Goal: Task Accomplishment & Management: Manage account settings

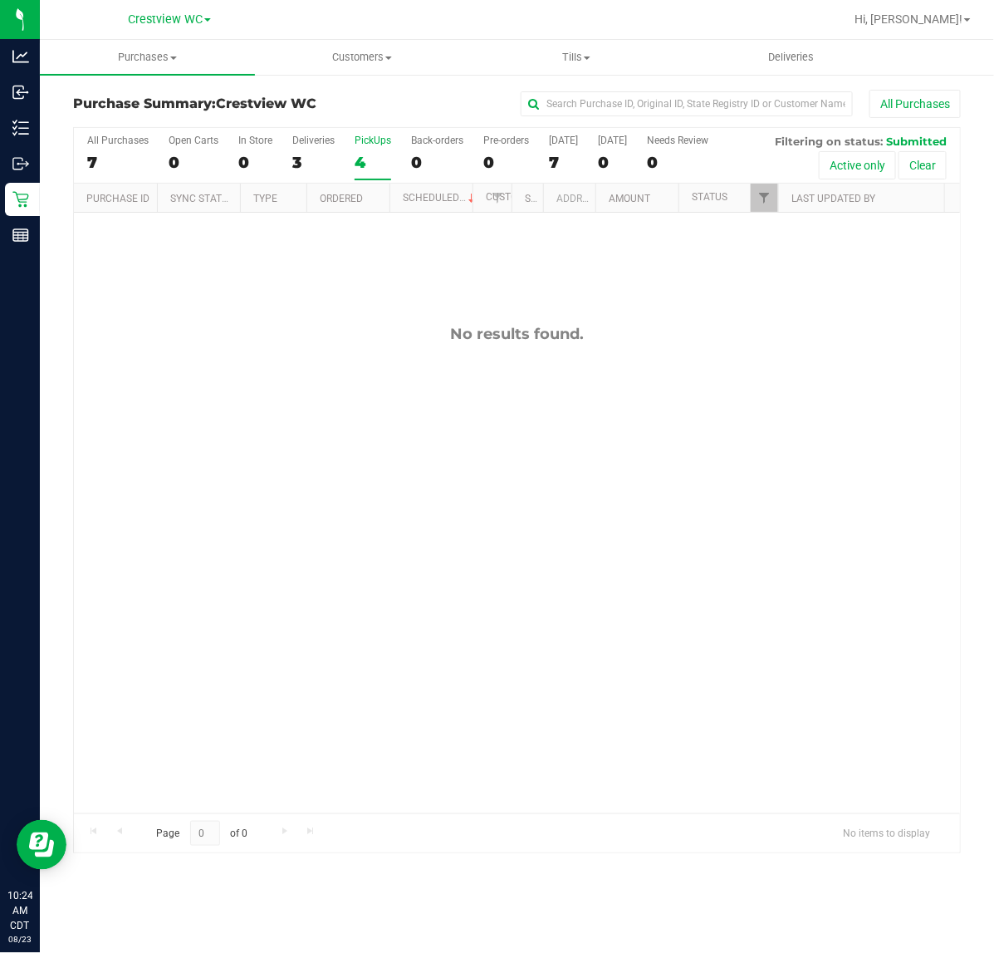
click at [367, 155] on div "4" at bounding box center [373, 162] width 37 height 19
click at [0, 0] on input "PickUps 4" at bounding box center [0, 0] width 0 height 0
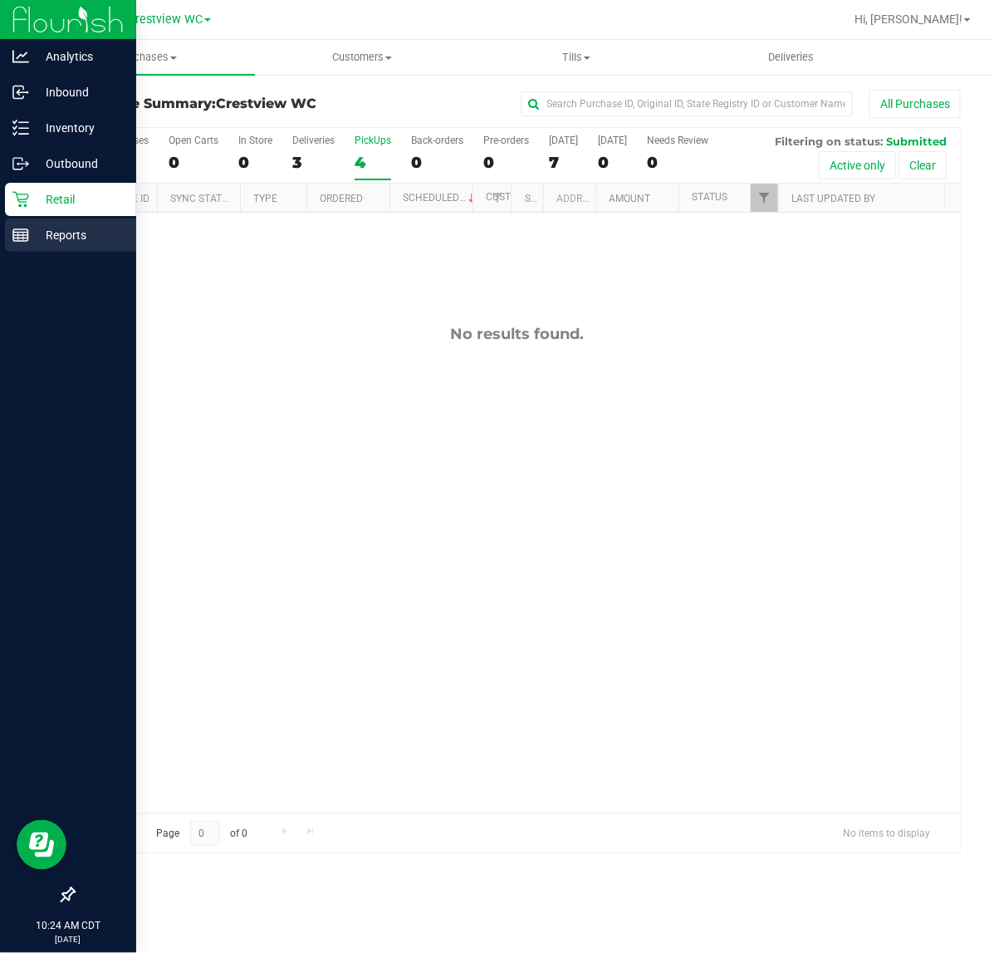
click at [27, 231] on icon at bounding box center [20, 235] width 17 height 17
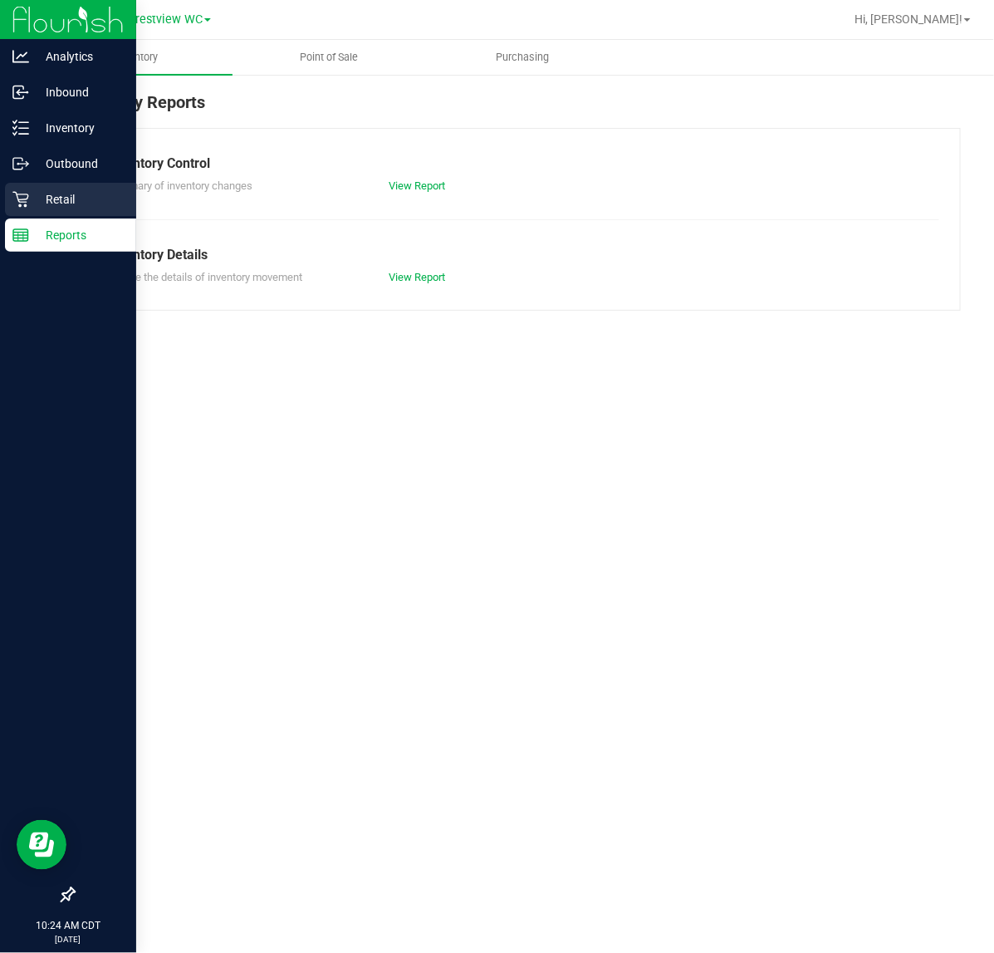
click at [39, 196] on p "Retail" at bounding box center [79, 199] width 100 height 20
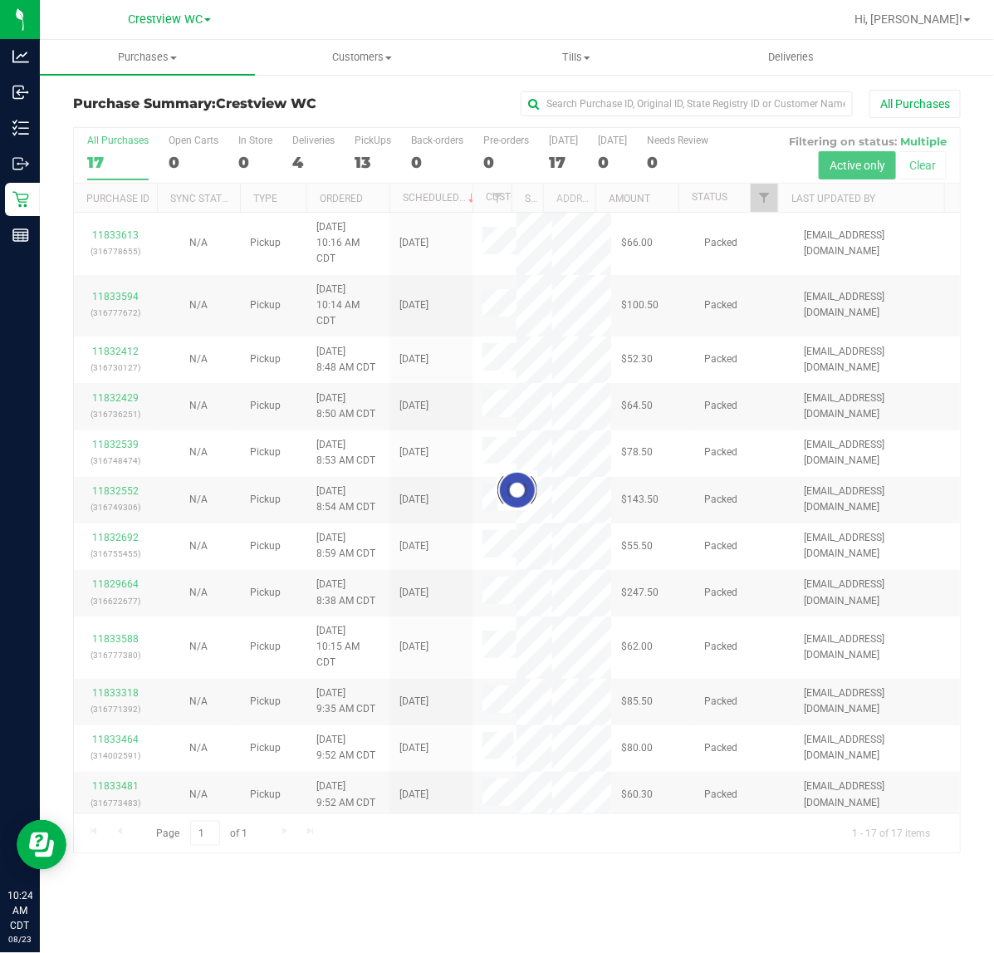
click at [367, 154] on div at bounding box center [517, 490] width 886 height 725
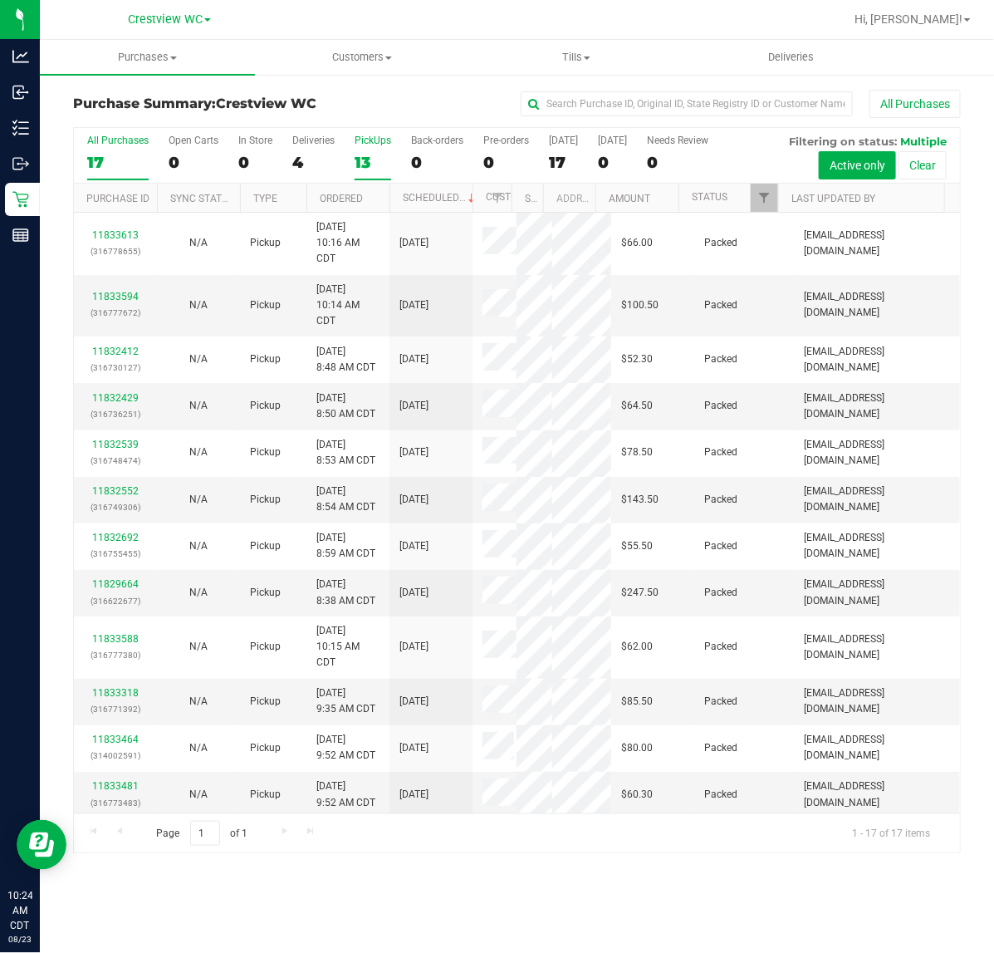
click at [381, 154] on div "13" at bounding box center [373, 162] width 37 height 19
click at [0, 0] on input "PickUps 13" at bounding box center [0, 0] width 0 height 0
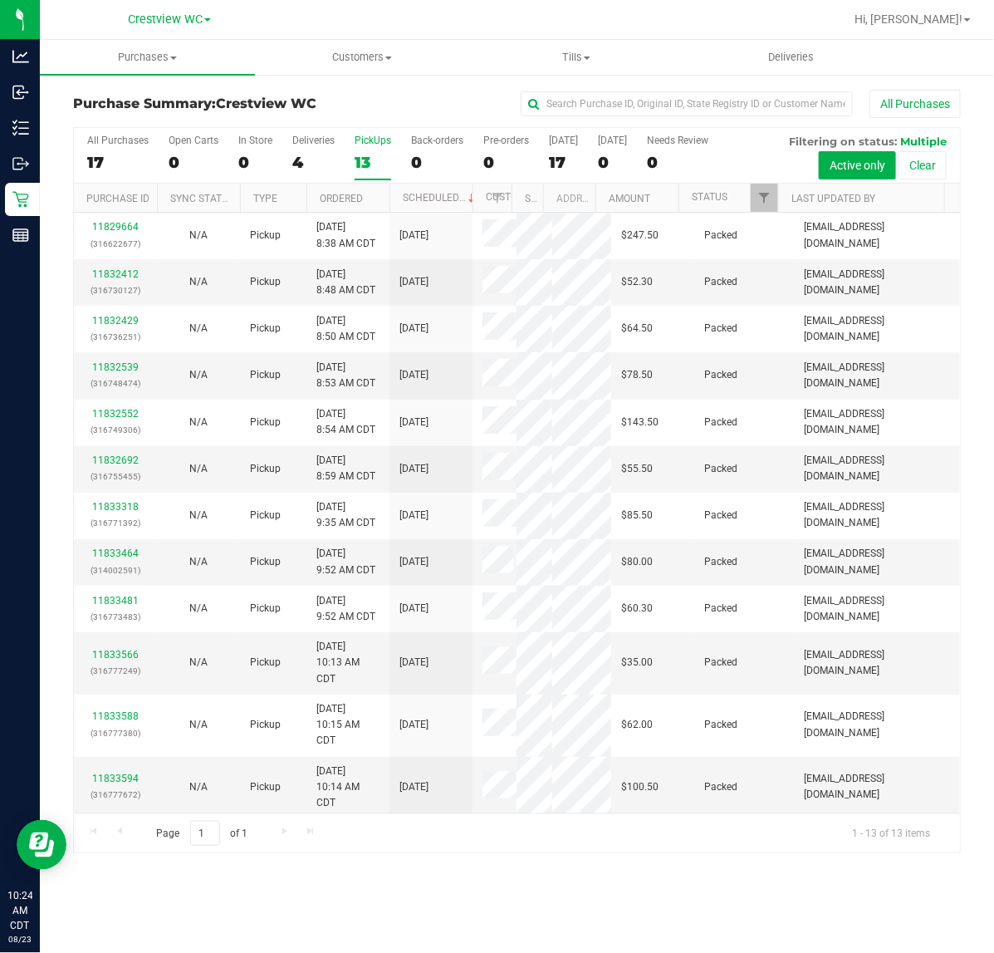
scroll to position [270, 0]
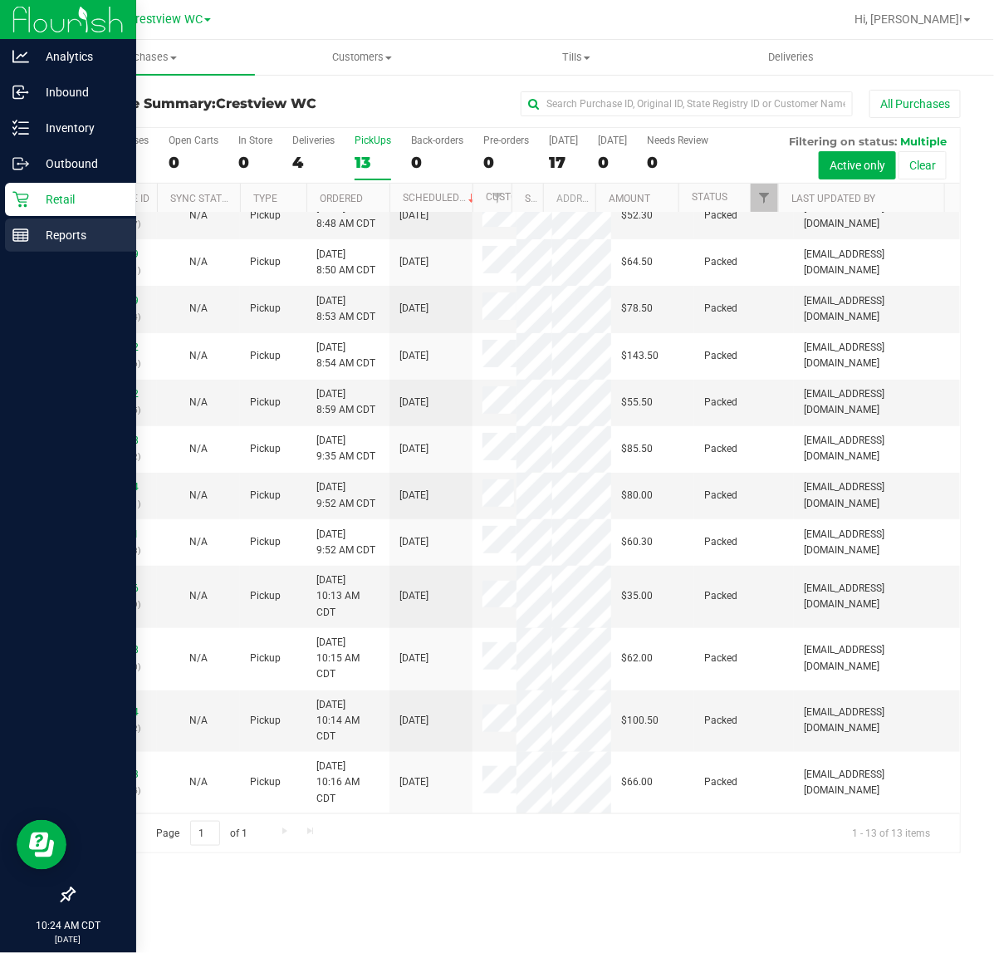
click at [30, 221] on div "Reports" at bounding box center [70, 235] width 131 height 33
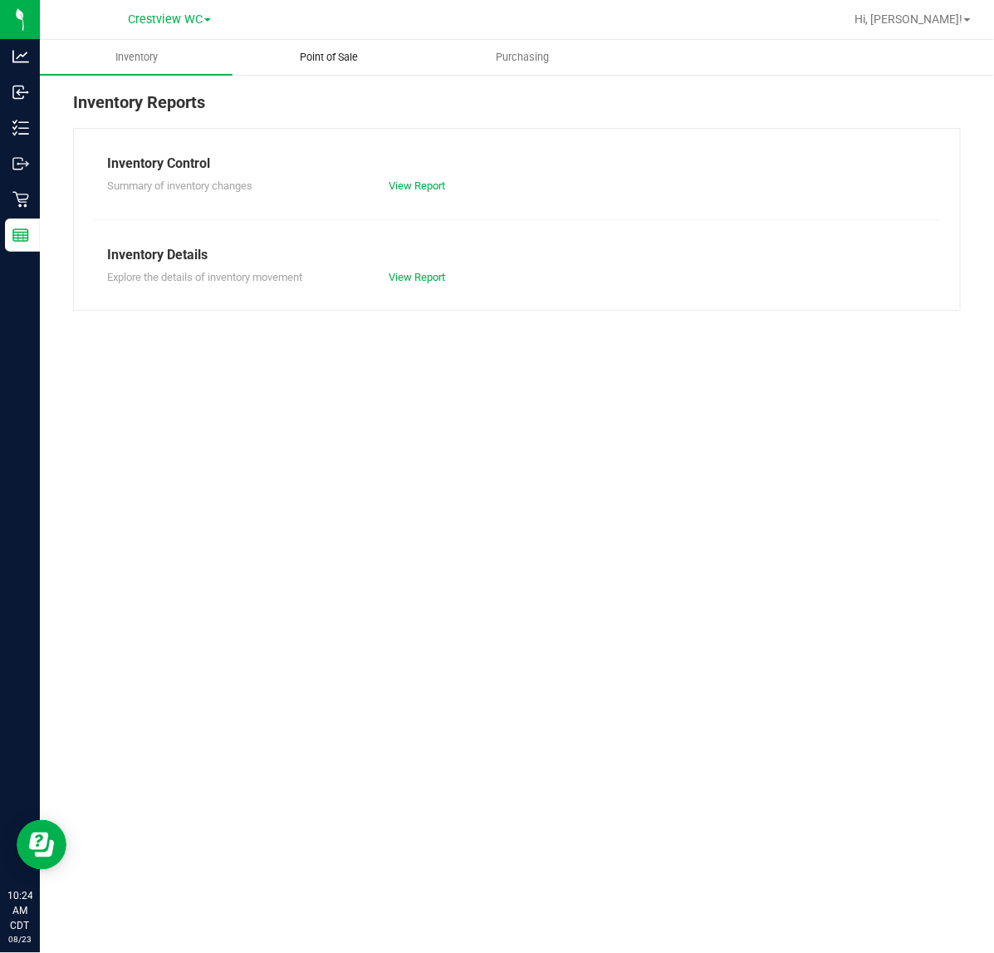
click at [388, 69] on uib-tab-heading "Point of Sale" at bounding box center [328, 57] width 191 height 33
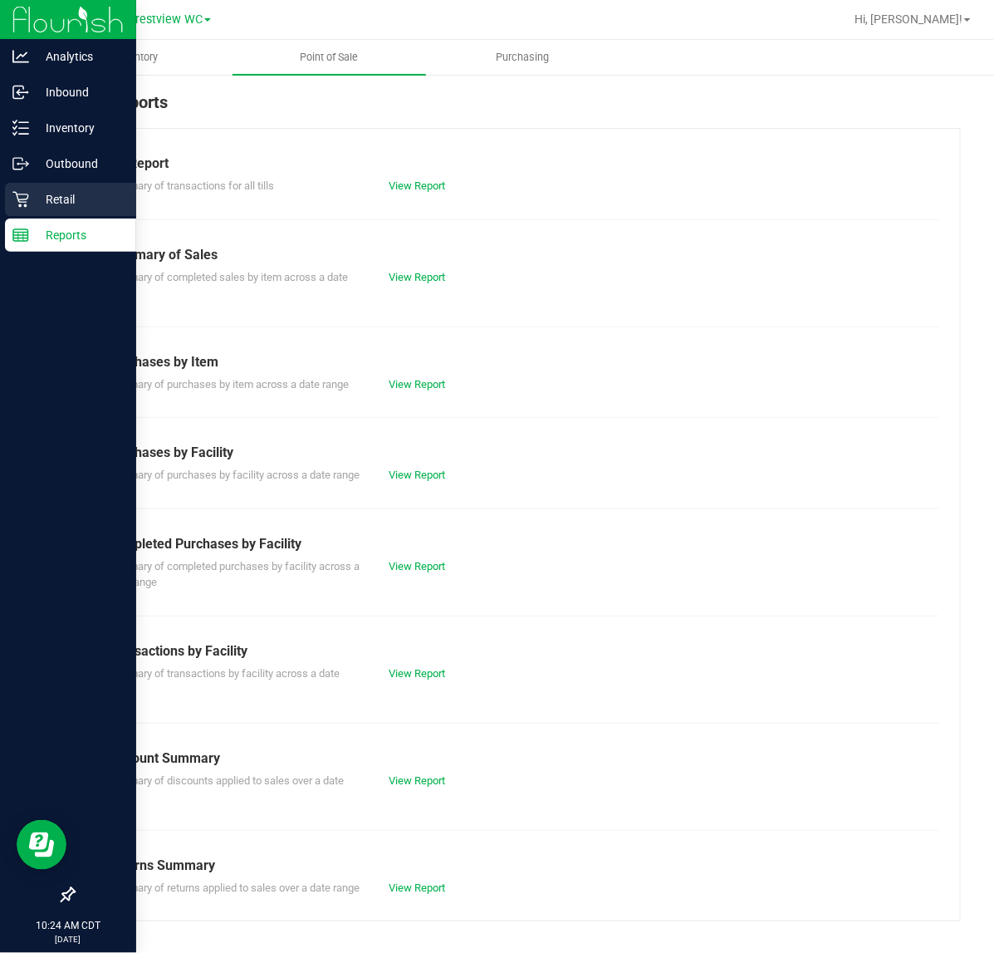
click at [35, 197] on p "Retail" at bounding box center [79, 199] width 100 height 20
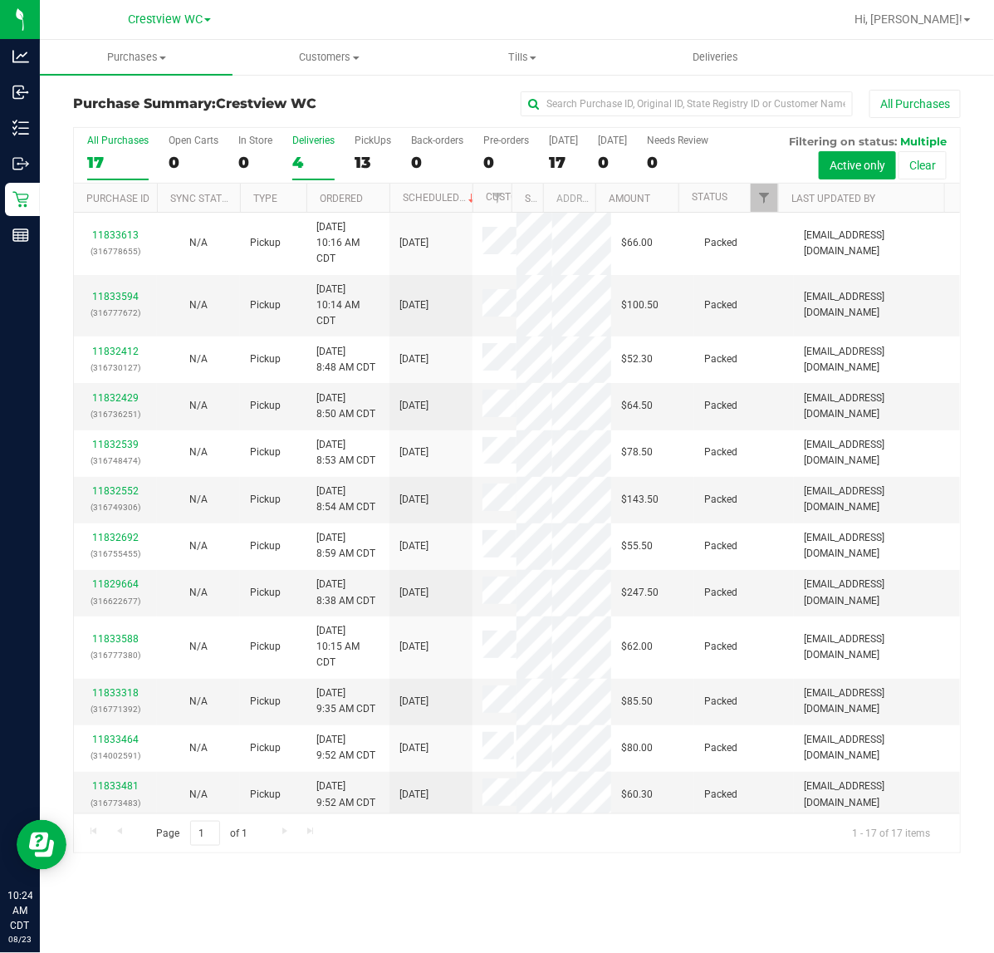
click at [306, 154] on div "4" at bounding box center [313, 162] width 42 height 19
click at [0, 0] on input "Deliveries 4" at bounding box center [0, 0] width 0 height 0
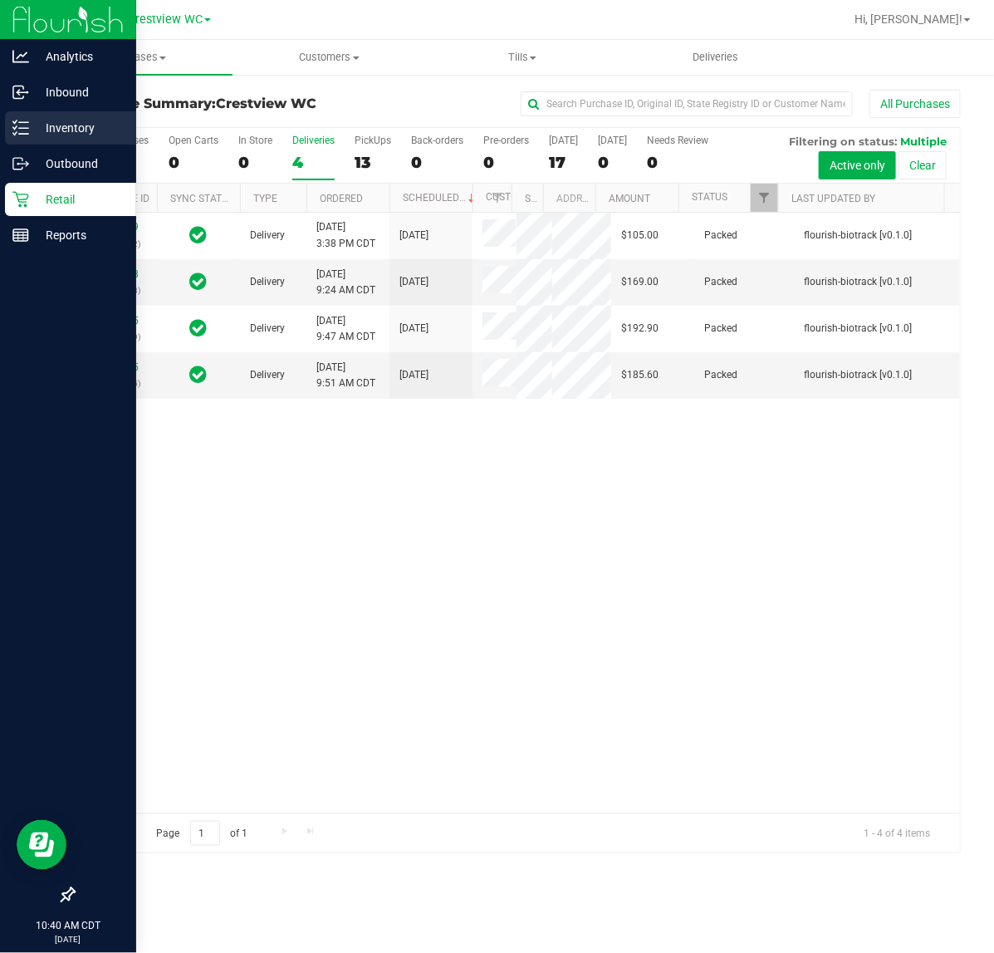
click at [14, 133] on icon at bounding box center [20, 128] width 17 height 17
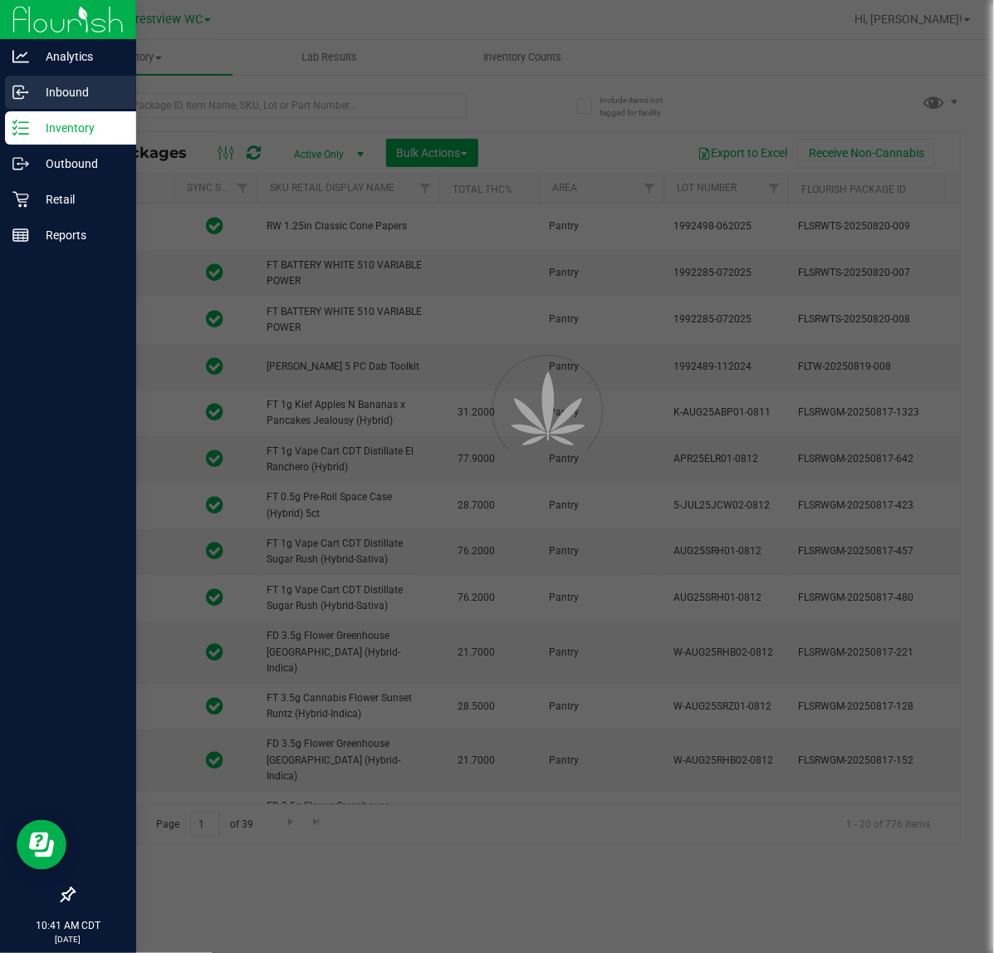
click at [317, 110] on div at bounding box center [497, 476] width 994 height 953
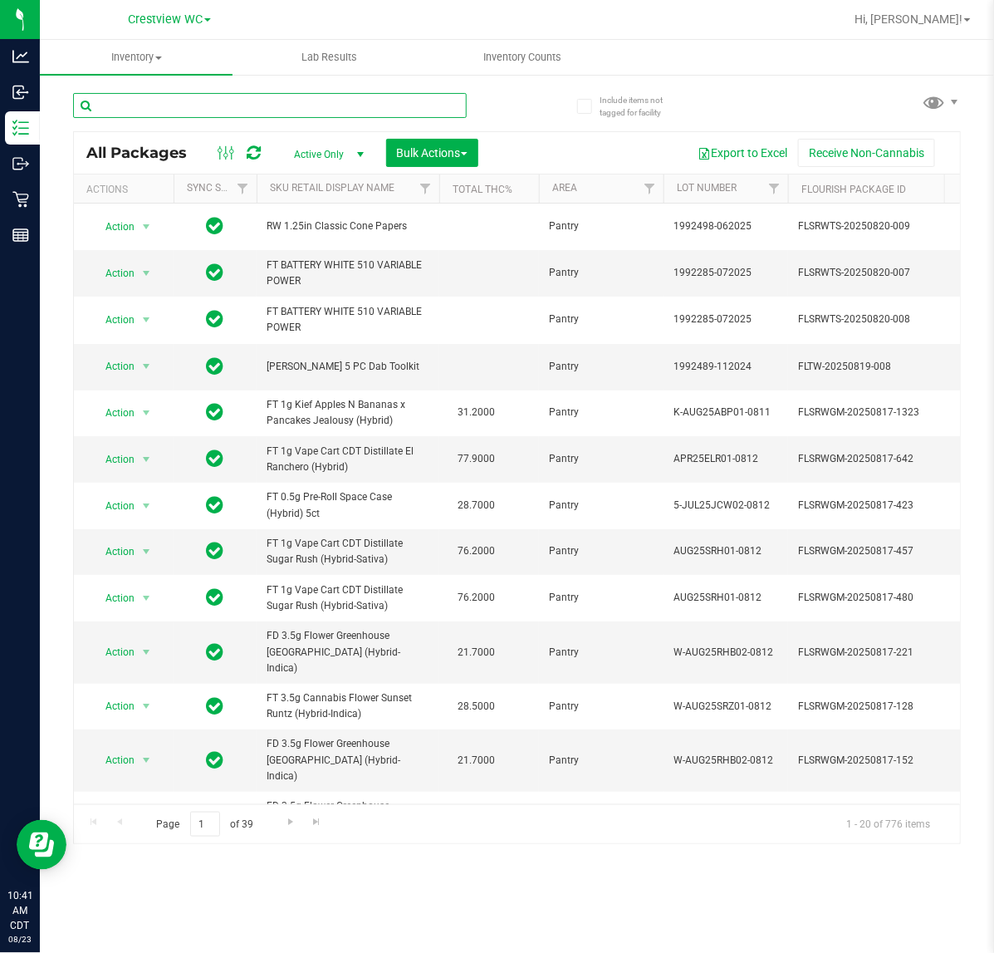
click at [299, 101] on input "text" at bounding box center [270, 105] width 394 height 25
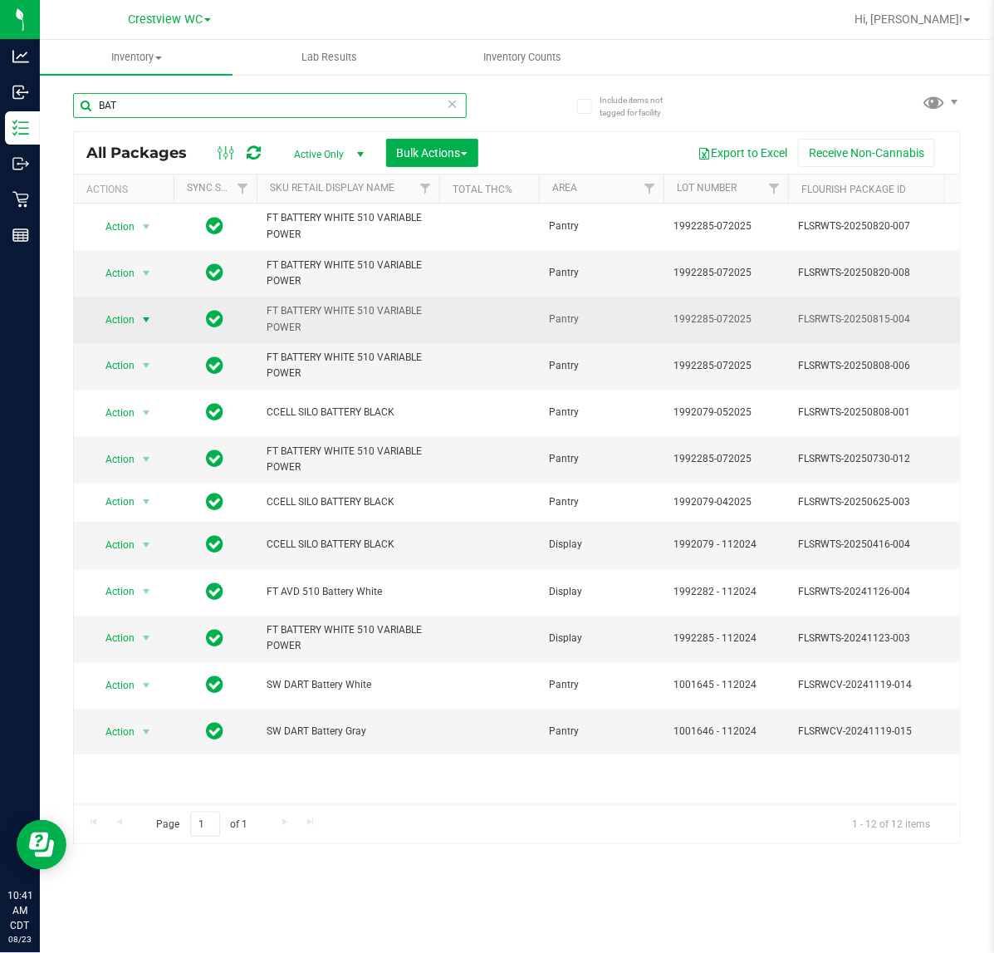
type input "BAT"
click at [146, 313] on span "select" at bounding box center [146, 319] width 13 height 13
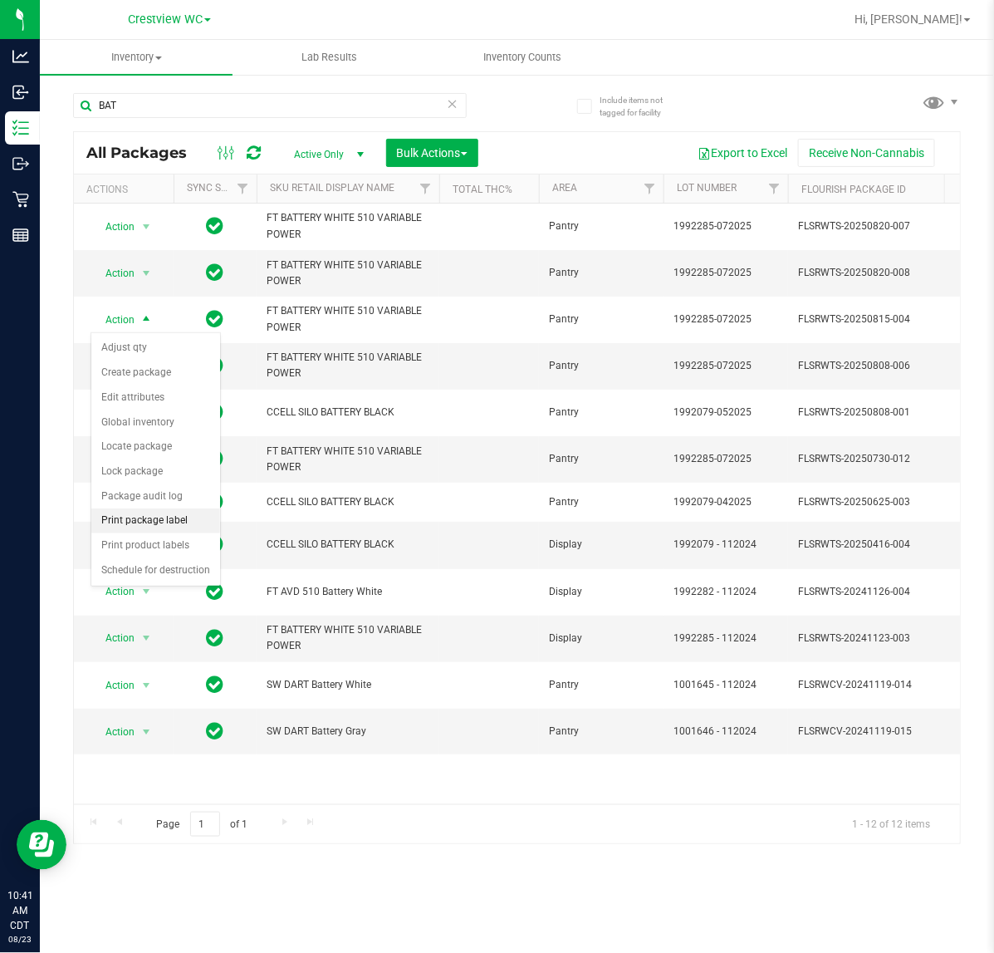
click at [175, 521] on li "Print package label" at bounding box center [155, 520] width 129 height 25
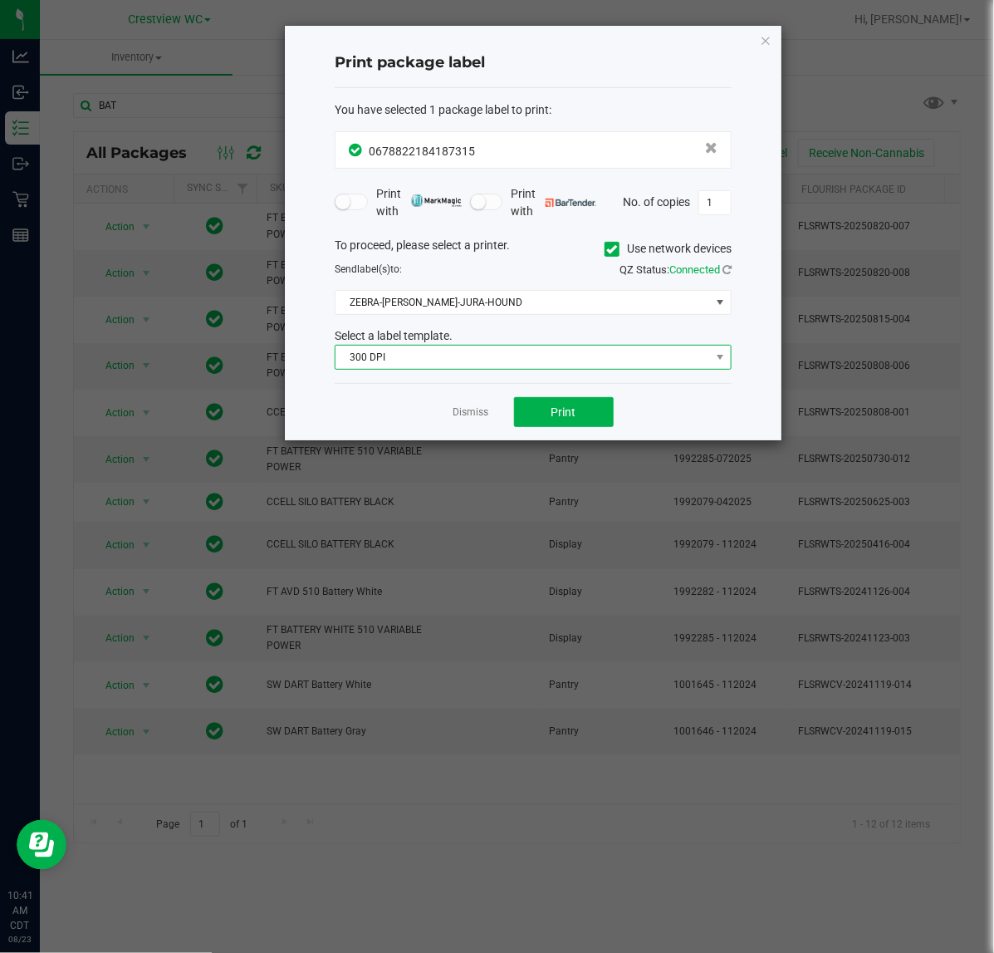
click at [569, 355] on span "300 DPI" at bounding box center [523, 357] width 375 height 23
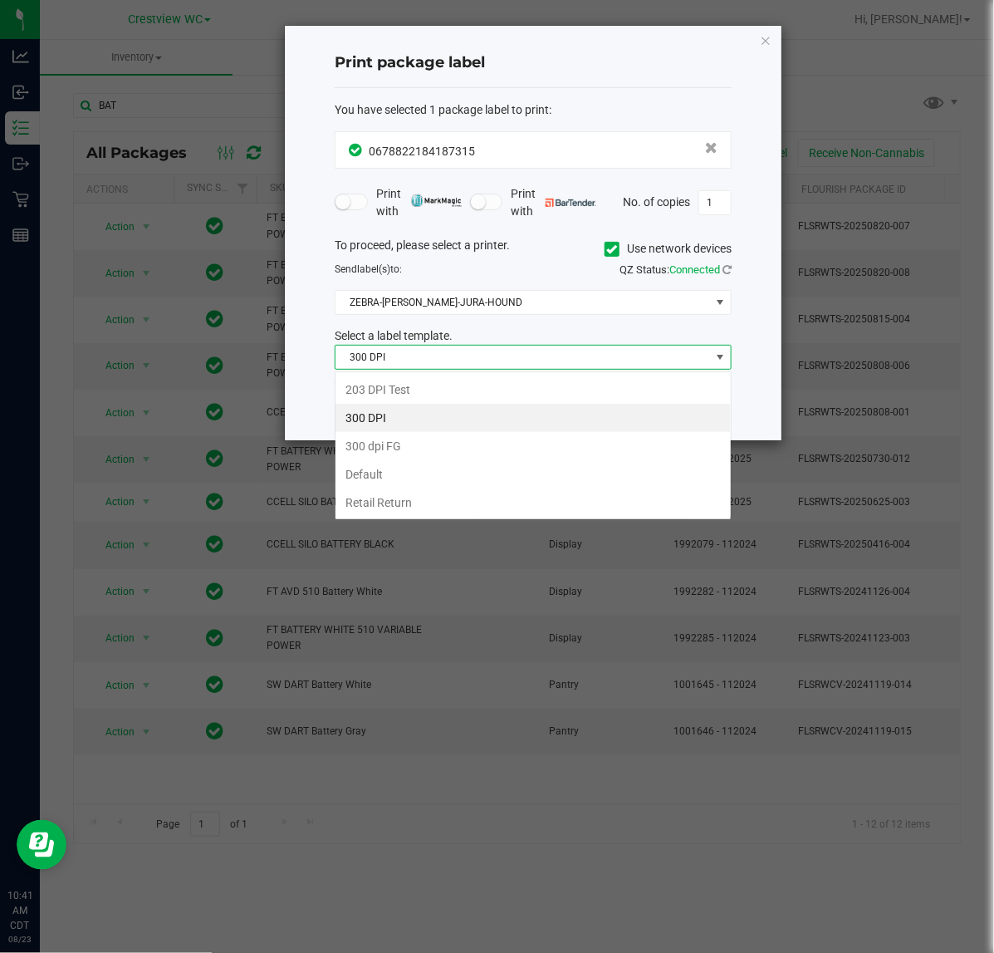
scroll to position [26, 396]
click at [470, 396] on li "203 DPI Test" at bounding box center [533, 390] width 395 height 28
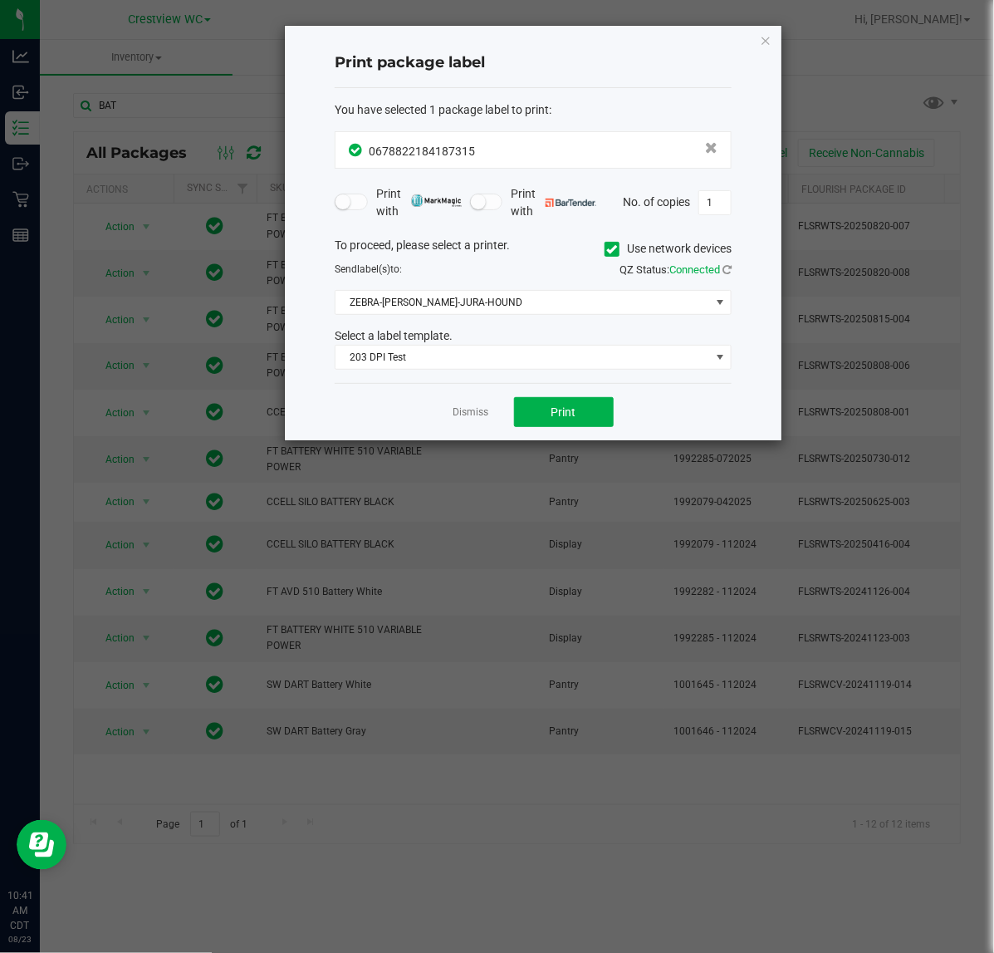
click at [512, 288] on div "To proceed, please select a printer. Use network devices Send label(s) to: QZ S…" at bounding box center [533, 304] width 397 height 134
click at [487, 315] on span "ZEBRA-BRUNO-JURA-HOUND" at bounding box center [533, 302] width 397 height 25
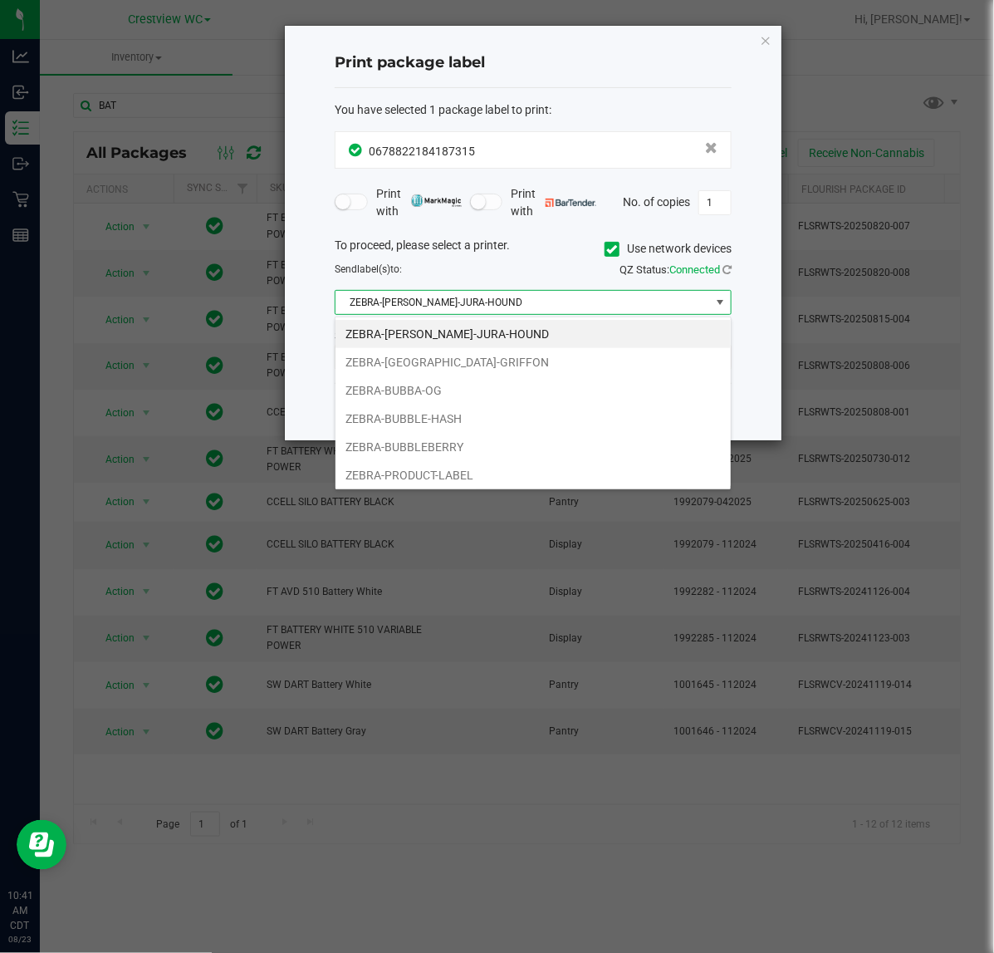
drag, startPoint x: 424, startPoint y: 396, endPoint x: 624, endPoint y: 243, distance: 251.9
click at [426, 393] on li "ZEBRA-BUBBA-OG" at bounding box center [533, 390] width 395 height 28
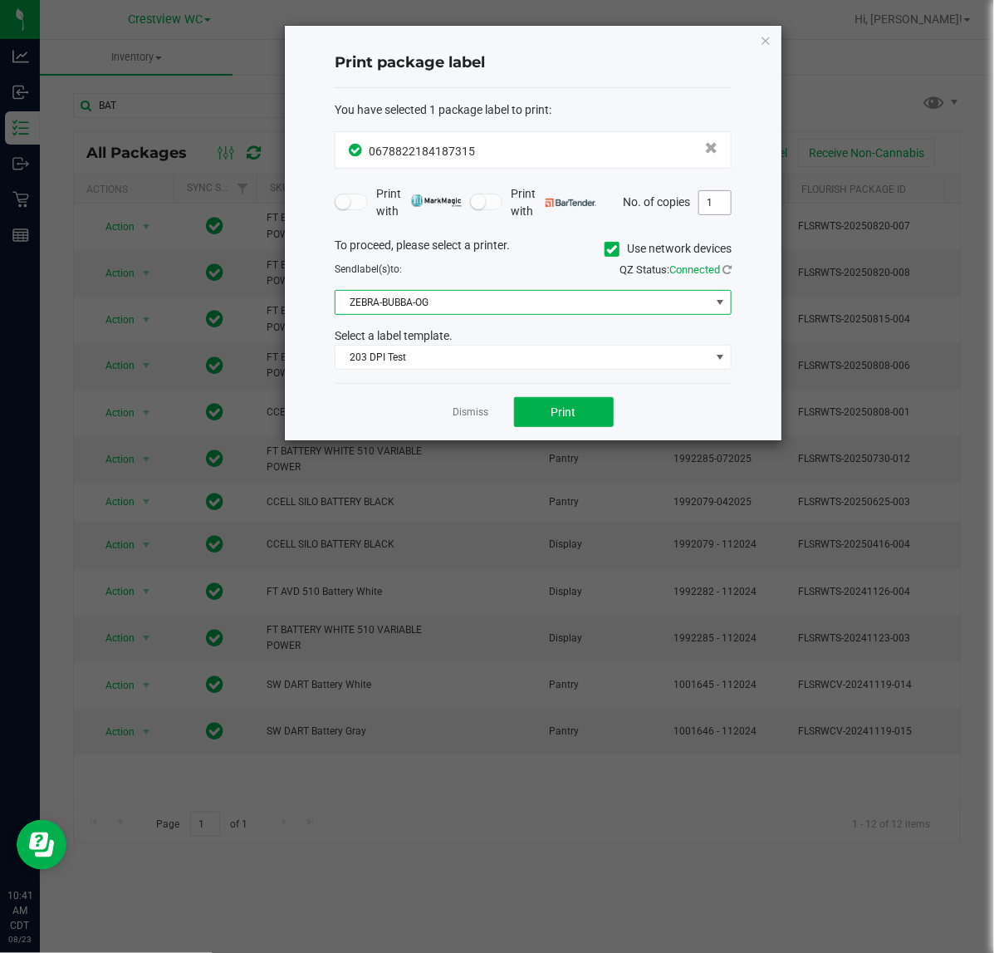
click at [706, 196] on input "1" at bounding box center [716, 202] width 32 height 23
type input "6"
click at [571, 422] on button "Print" at bounding box center [564, 412] width 100 height 30
click at [484, 413] on link "Dismiss" at bounding box center [472, 412] width 36 height 14
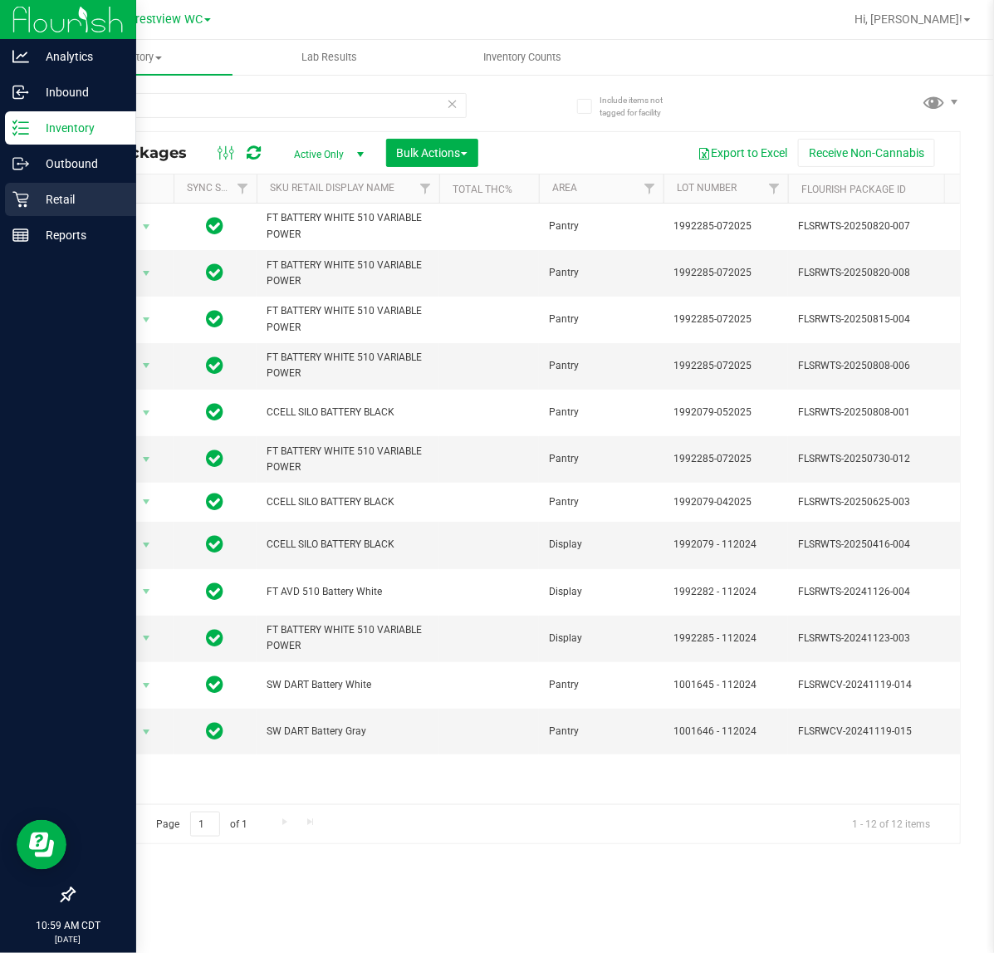
drag, startPoint x: 21, startPoint y: 201, endPoint x: 2, endPoint y: 210, distance: 21.2
click at [21, 201] on icon at bounding box center [20, 200] width 16 height 16
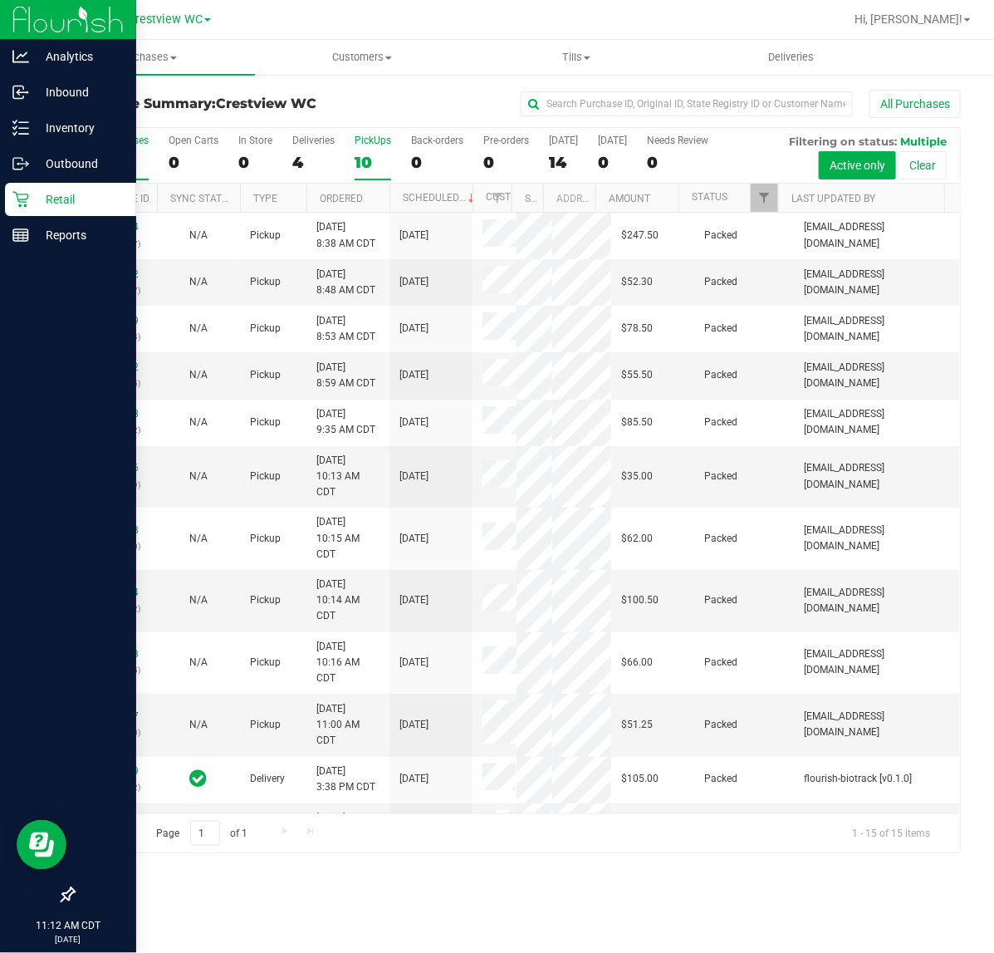
click at [385, 164] on div "10" at bounding box center [373, 162] width 37 height 19
click at [0, 0] on input "PickUps 10" at bounding box center [0, 0] width 0 height 0
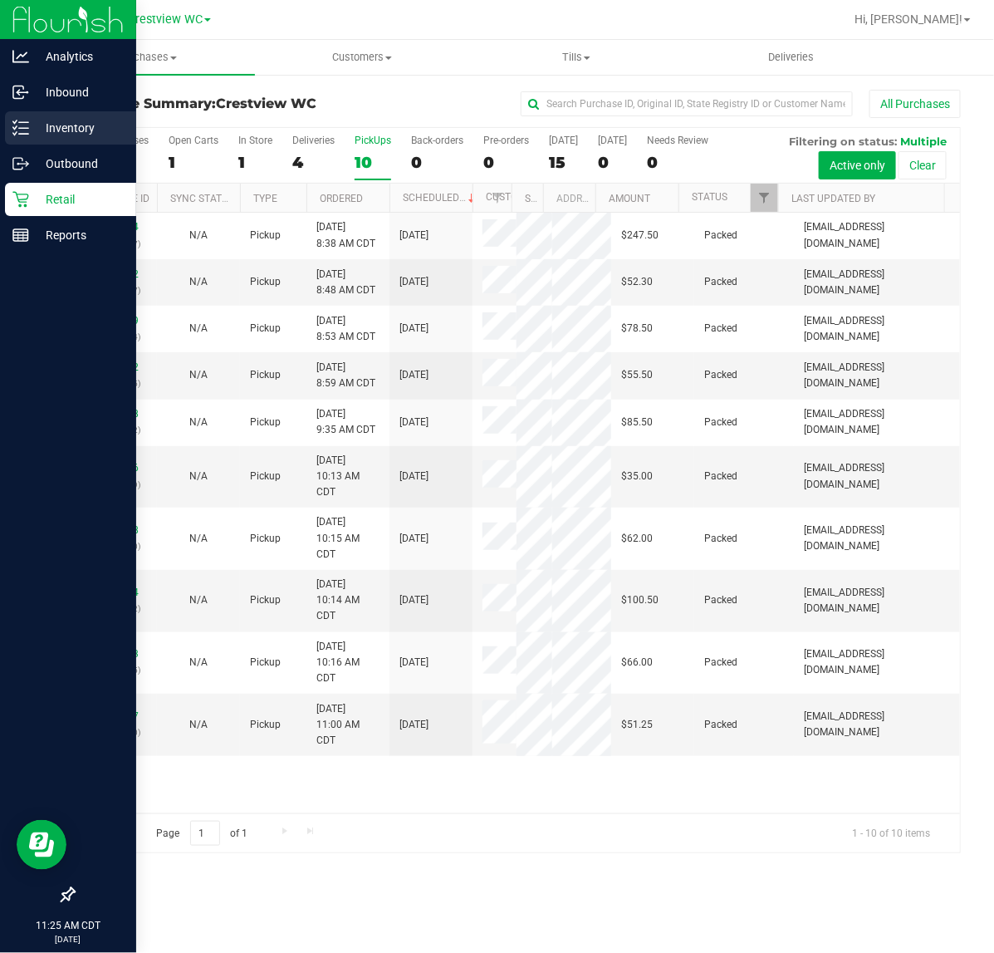
click at [19, 134] on line at bounding box center [23, 134] width 9 height 0
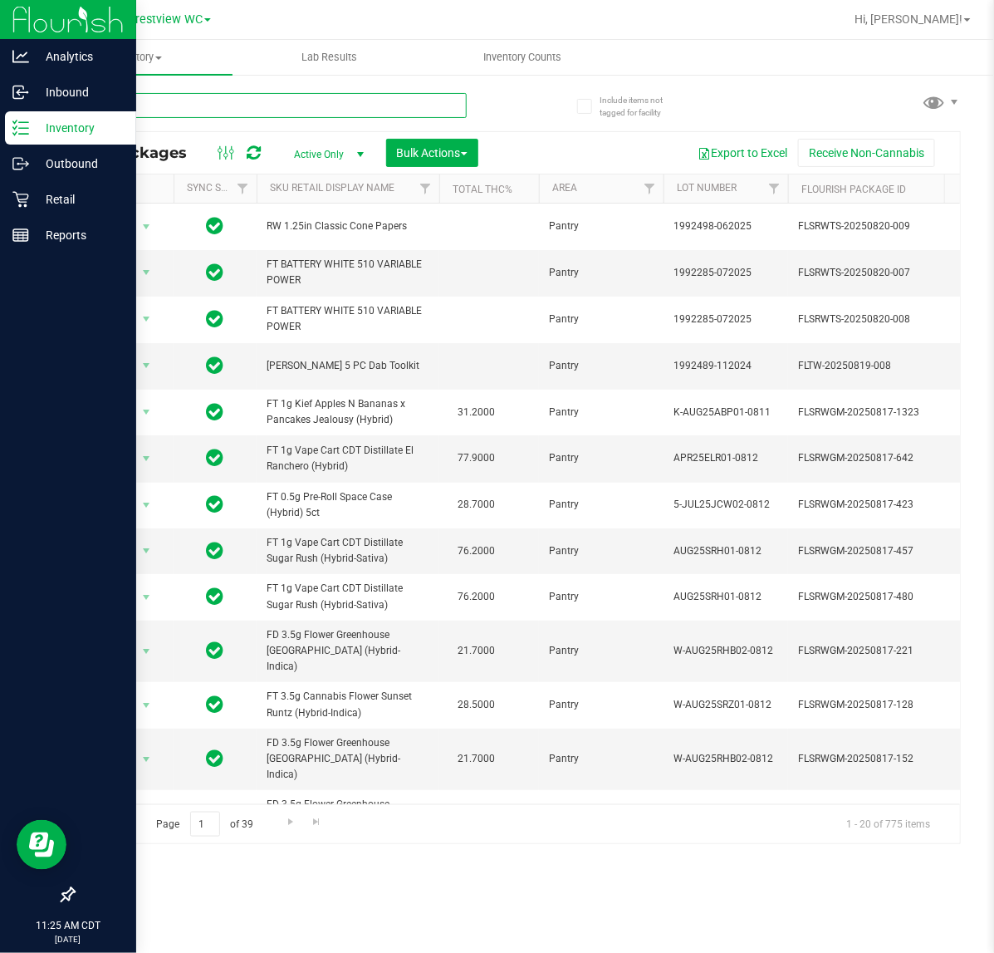
click at [349, 110] on input "text" at bounding box center [270, 105] width 394 height 25
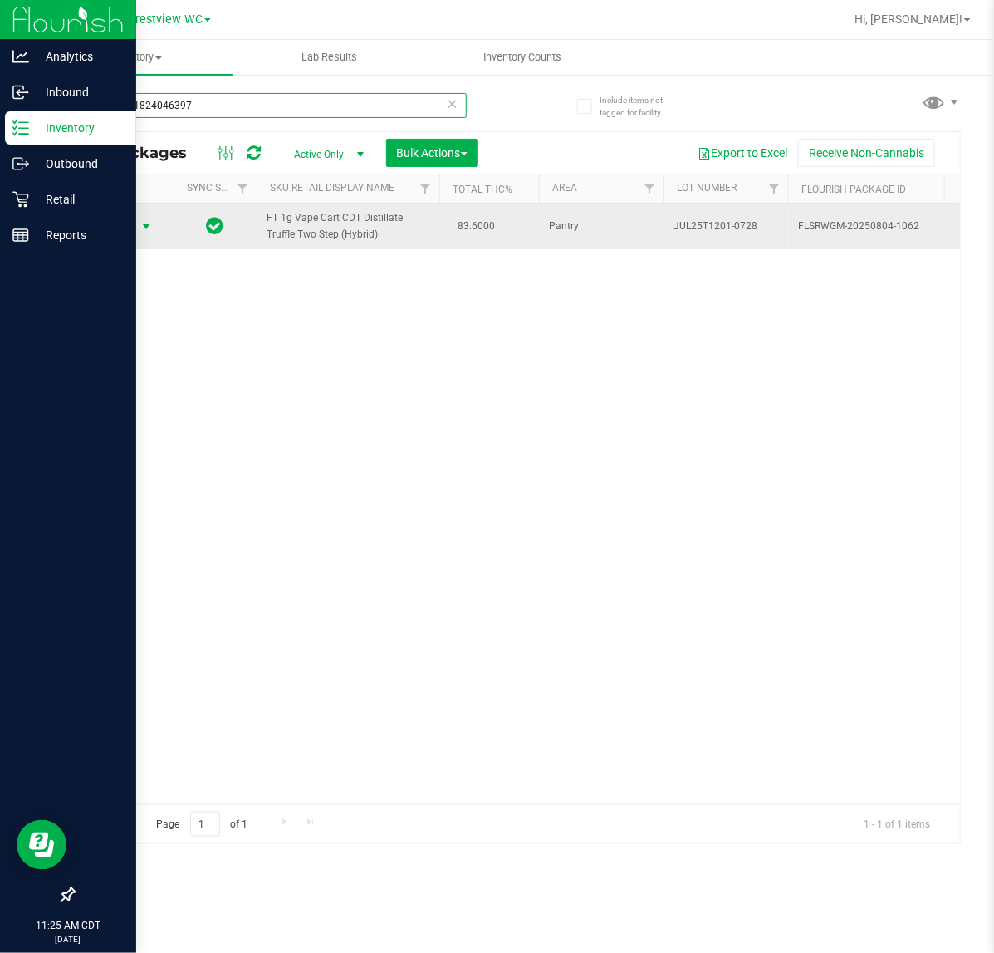
type input "0919701824046397"
click at [145, 227] on span "select" at bounding box center [146, 226] width 13 height 13
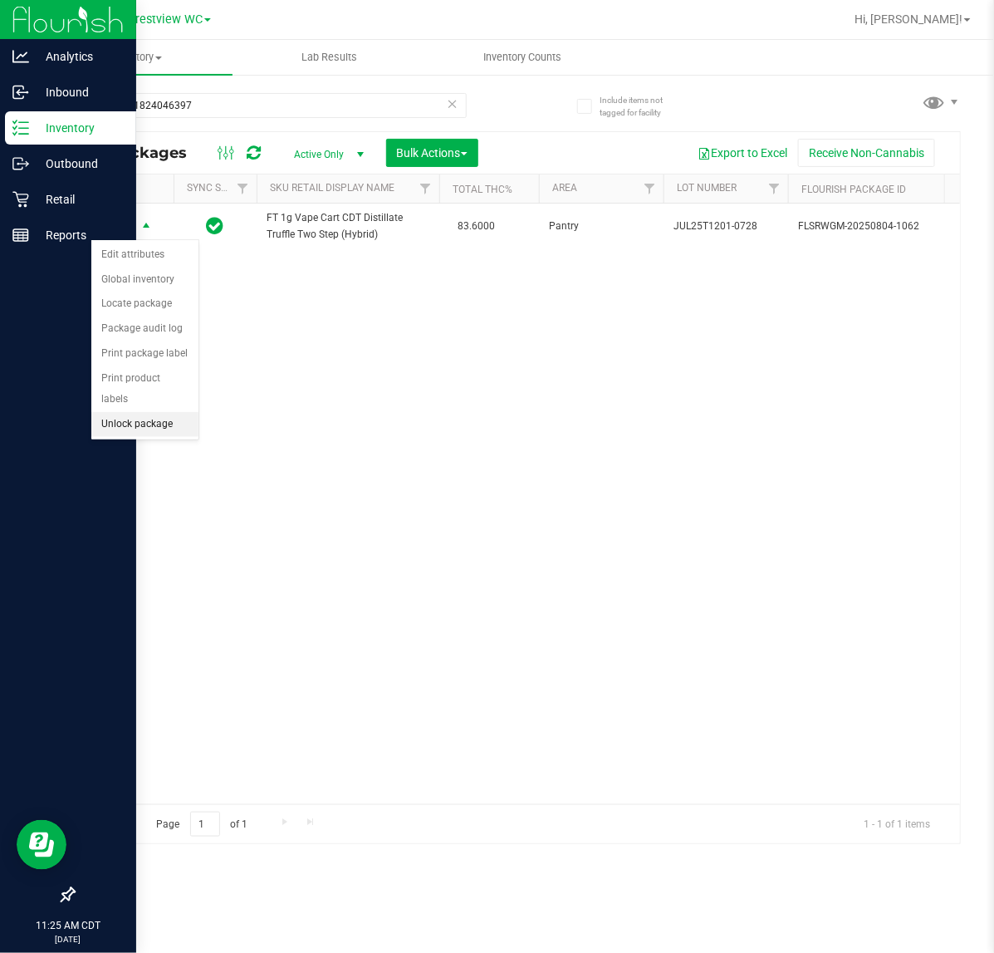
click at [152, 417] on li "Unlock package" at bounding box center [144, 424] width 107 height 25
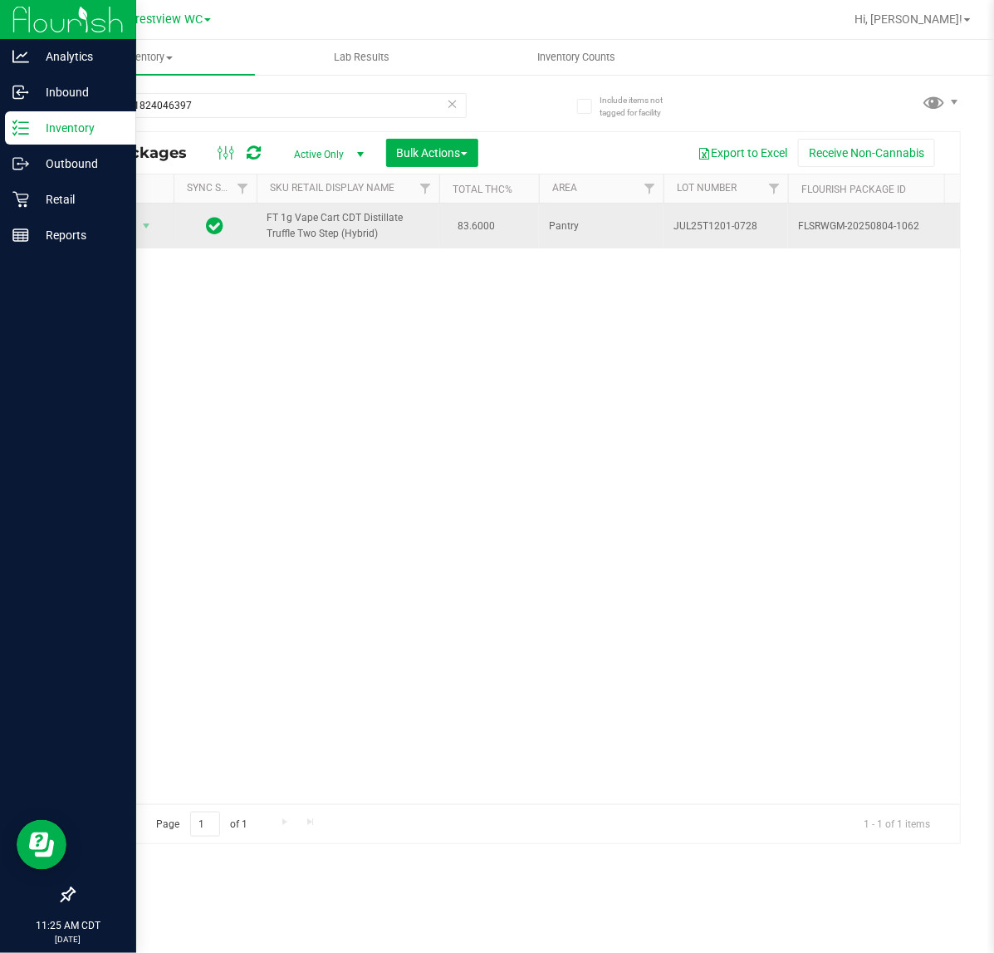
click at [98, 235] on span "Action" at bounding box center [113, 225] width 45 height 23
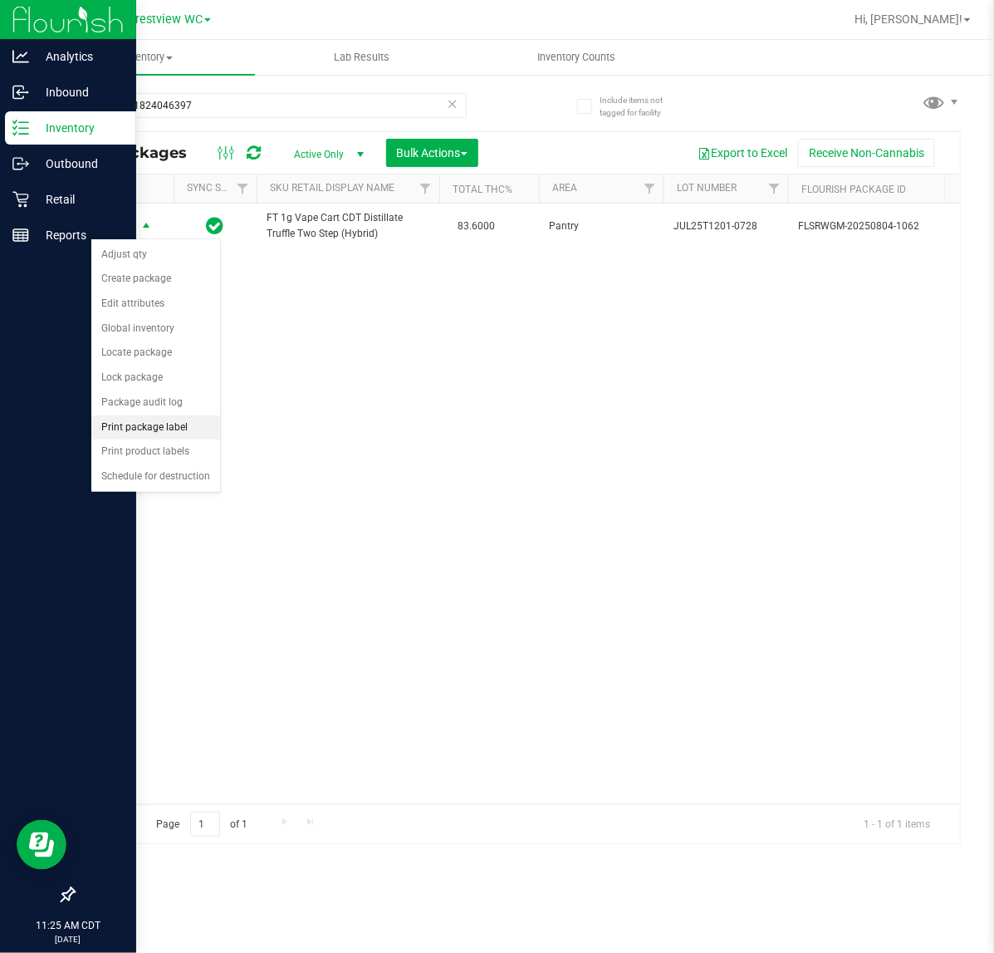
click at [177, 428] on li "Print package label" at bounding box center [155, 427] width 129 height 25
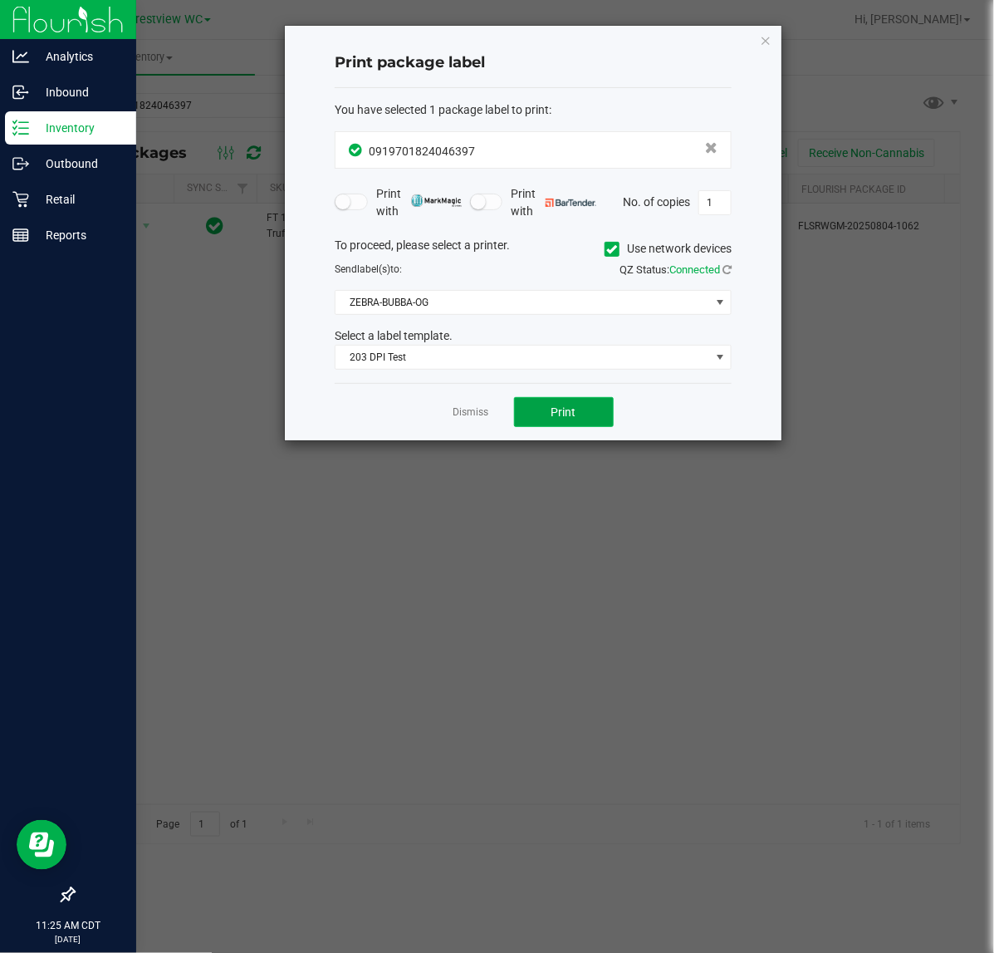
click at [579, 416] on button "Print" at bounding box center [564, 412] width 100 height 30
click at [463, 417] on link "Dismiss" at bounding box center [472, 412] width 36 height 14
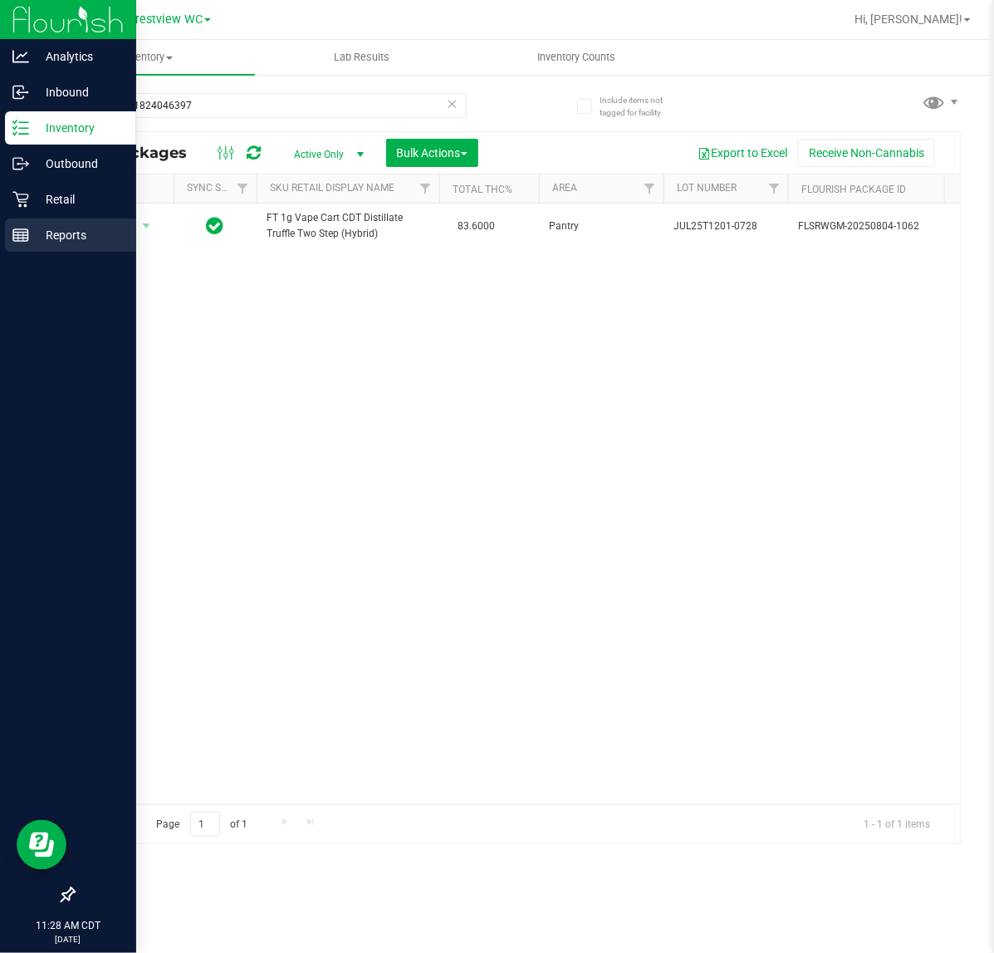
click at [33, 242] on p "Reports" at bounding box center [79, 235] width 100 height 20
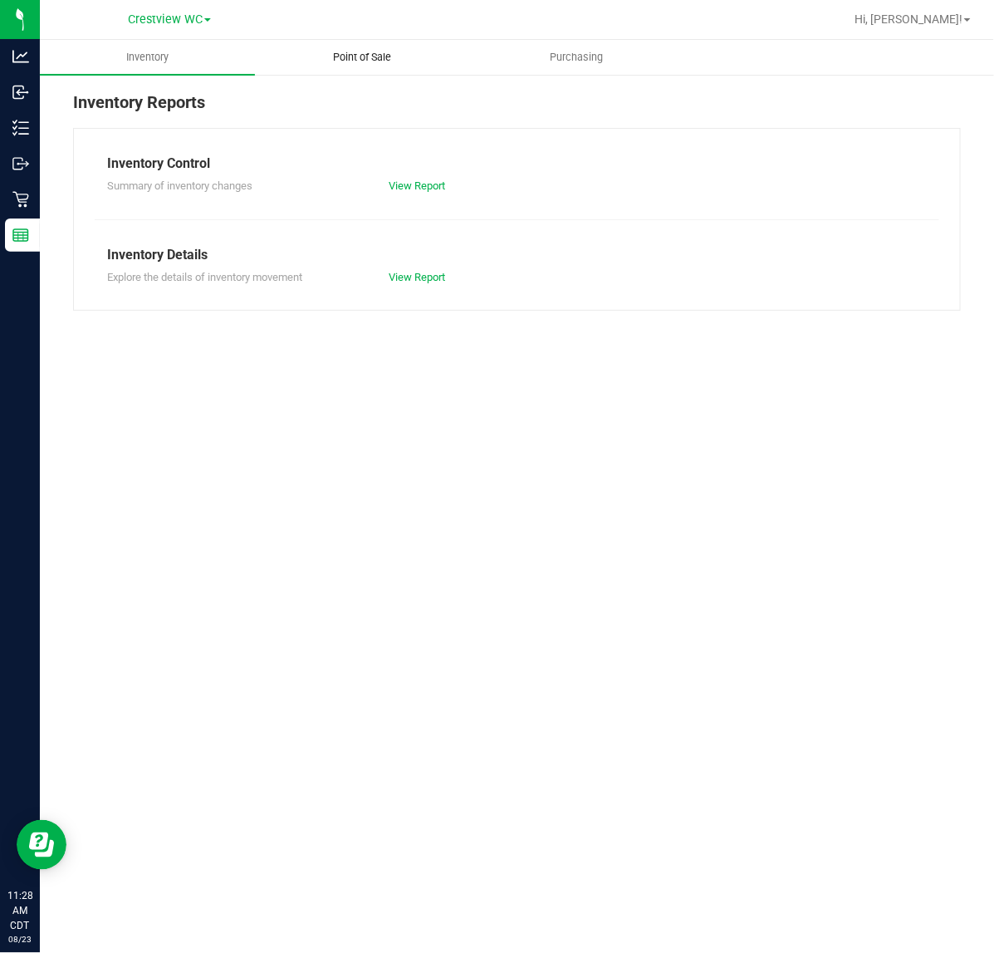
click at [324, 47] on uib-tab-heading "Point of Sale" at bounding box center [363, 57] width 214 height 33
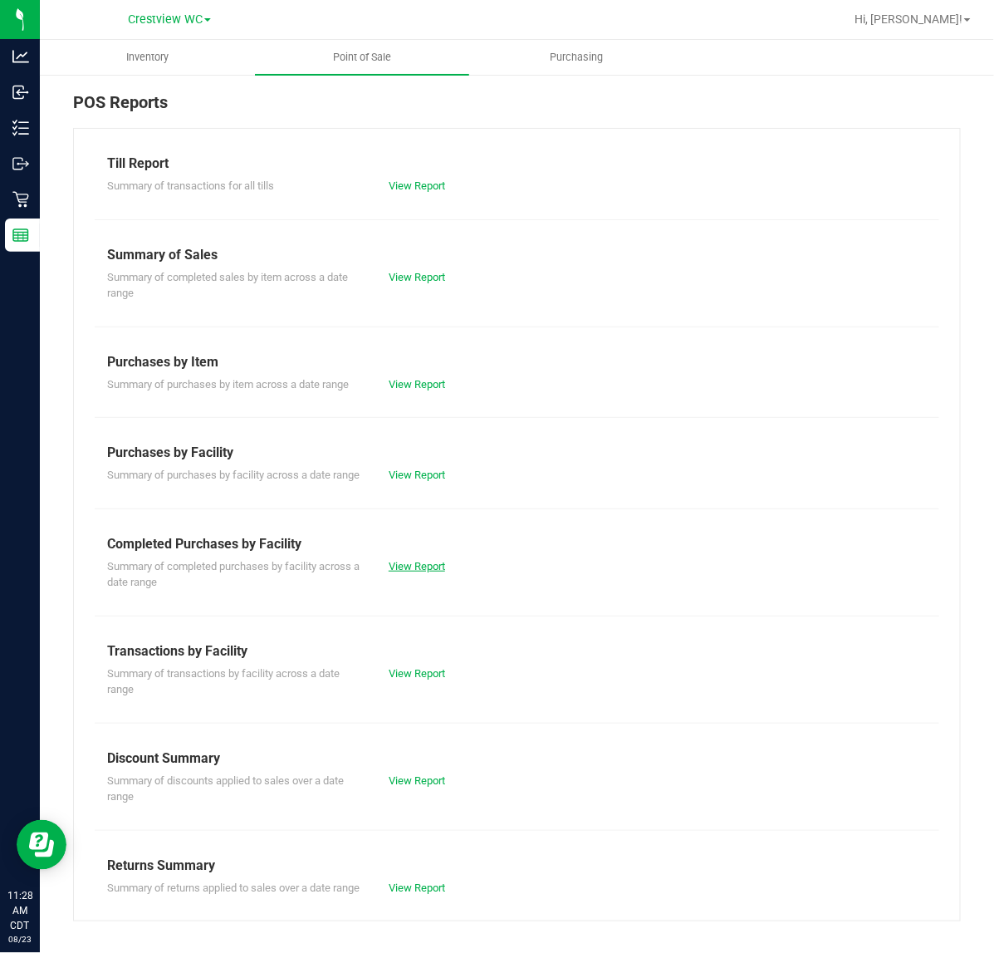
drag, startPoint x: 414, startPoint y: 557, endPoint x: 421, endPoint y: 582, distance: 26.0
click at [418, 570] on div "Completed Purchases by Facility Summary of completed purchases by facility acro…" at bounding box center [517, 562] width 820 height 56
click at [422, 572] on link "View Report" at bounding box center [417, 566] width 56 height 12
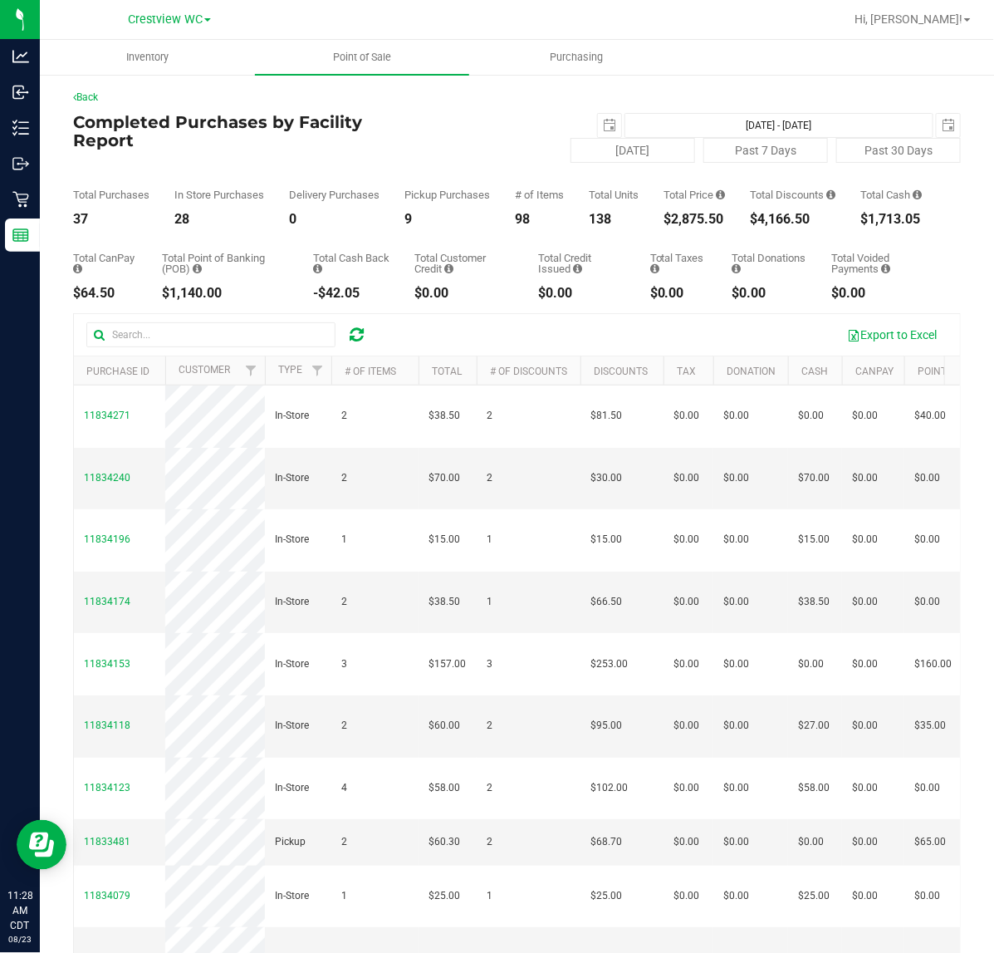
drag, startPoint x: 649, startPoint y: 241, endPoint x: 760, endPoint y: 241, distance: 111.3
click at [760, 241] on div "Total CanPay $64.50 Total Point of Banking (POB) $1,140.00 Total Cash Back -$42…" at bounding box center [517, 263] width 888 height 74
drag, startPoint x: 641, startPoint y: 216, endPoint x: 744, endPoint y: 216, distance: 103.9
click at [744, 216] on div "Total Purchases 37 In Store Purchases 28 Delivery Purchases 0 Pickup Purchases …" at bounding box center [517, 194] width 888 height 63
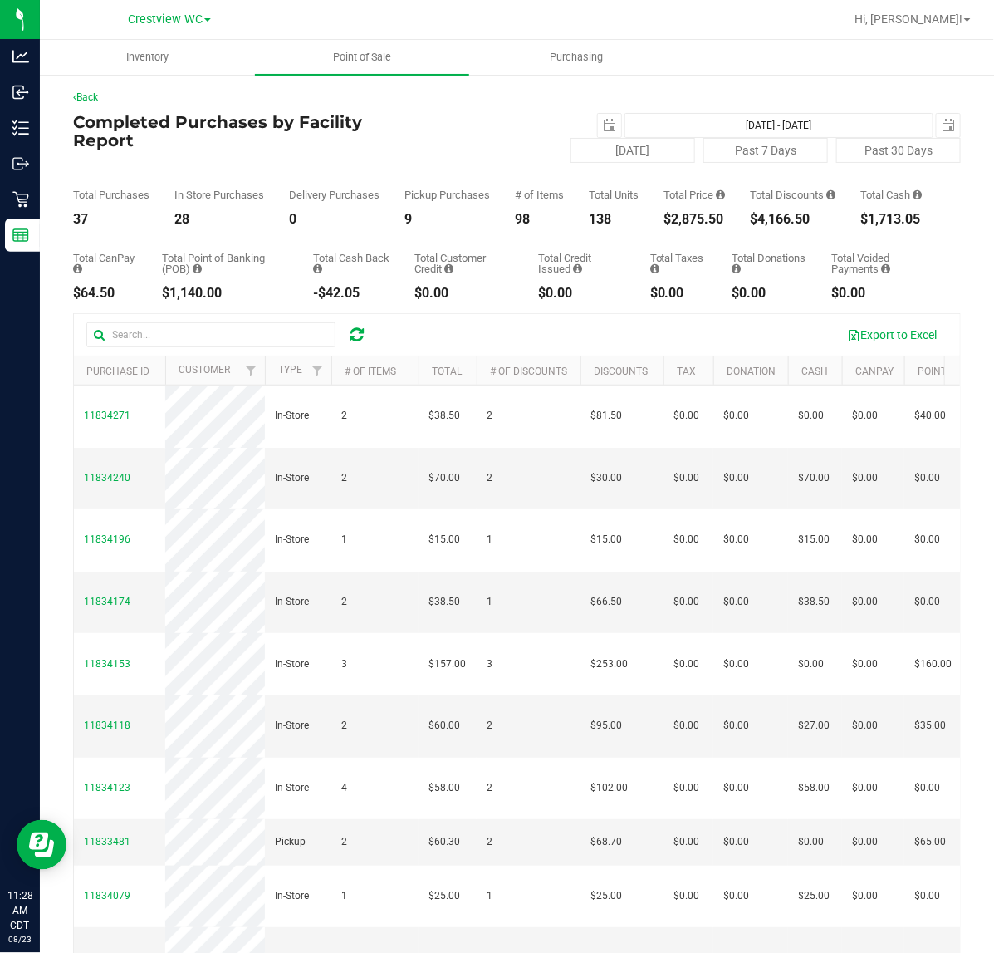
click at [740, 218] on div "Total Purchases 37 In Store Purchases 28 Delivery Purchases 0 Pickup Purchases …" at bounding box center [517, 194] width 888 height 63
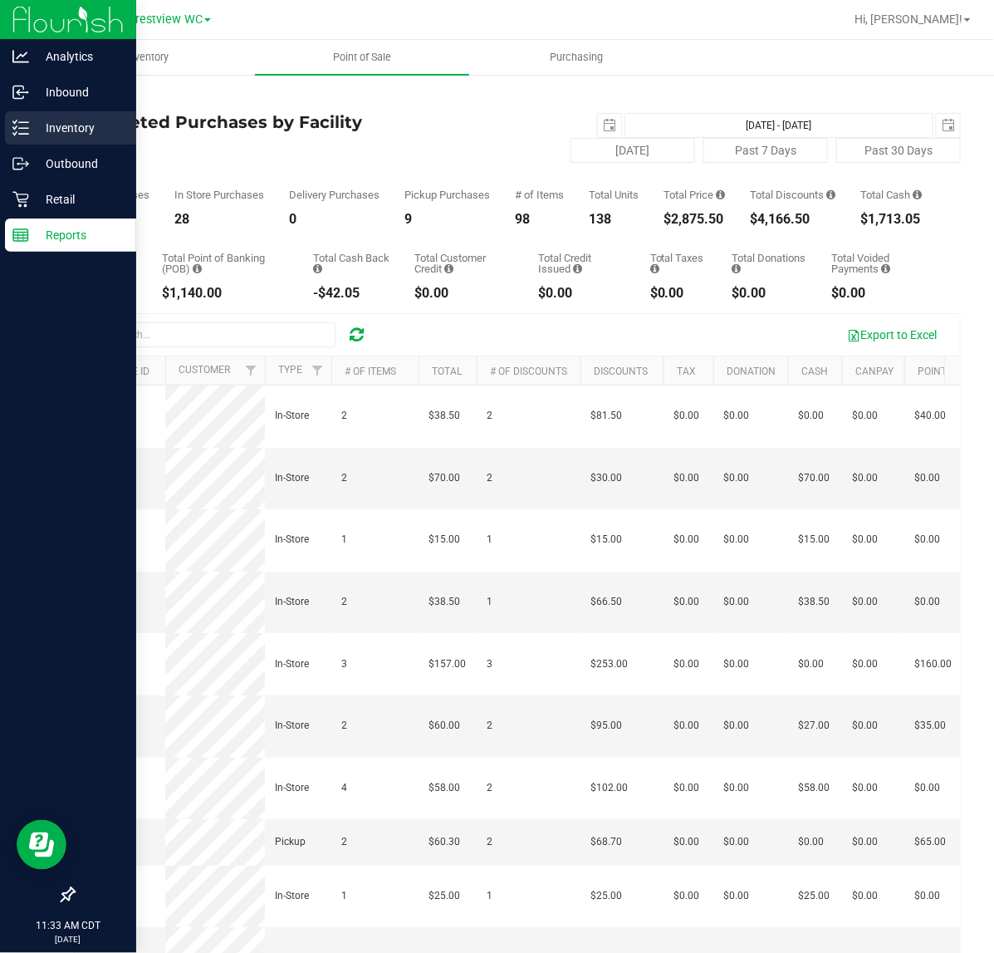
click at [13, 133] on icon at bounding box center [14, 133] width 3 height 2
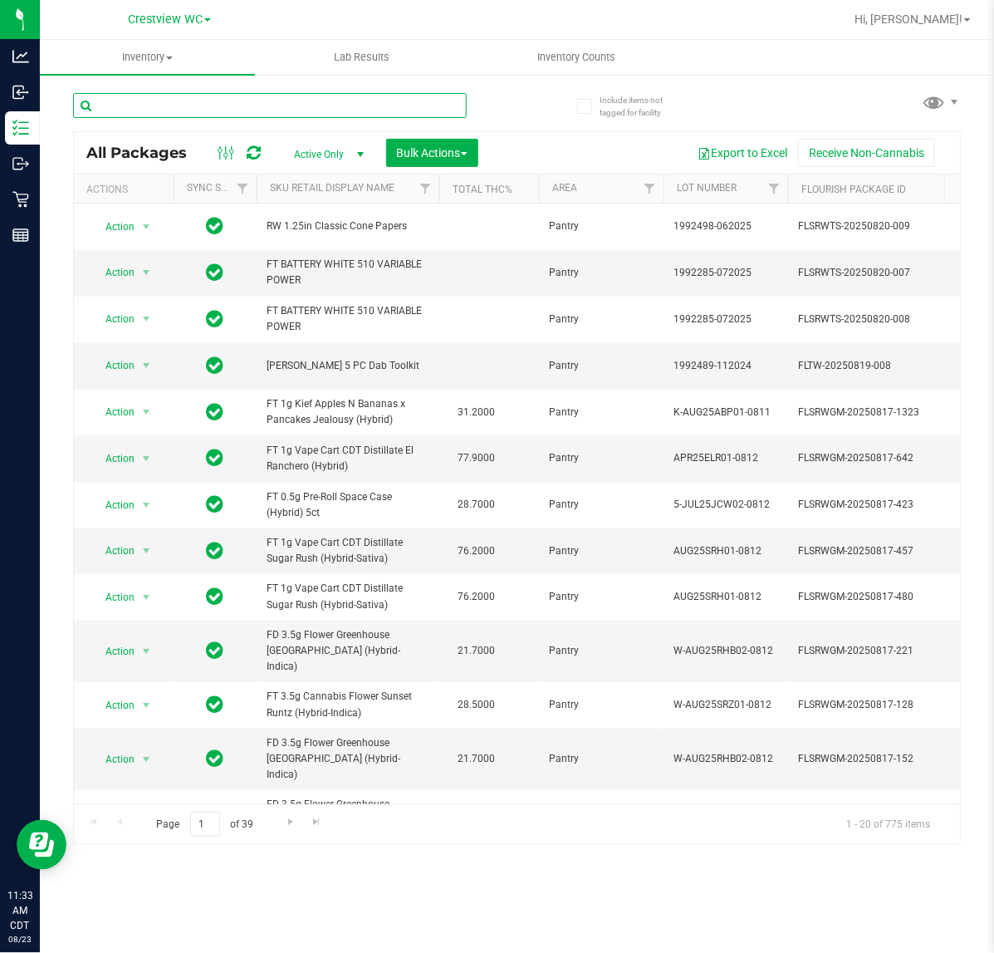
click at [251, 109] on input "text" at bounding box center [270, 105] width 394 height 25
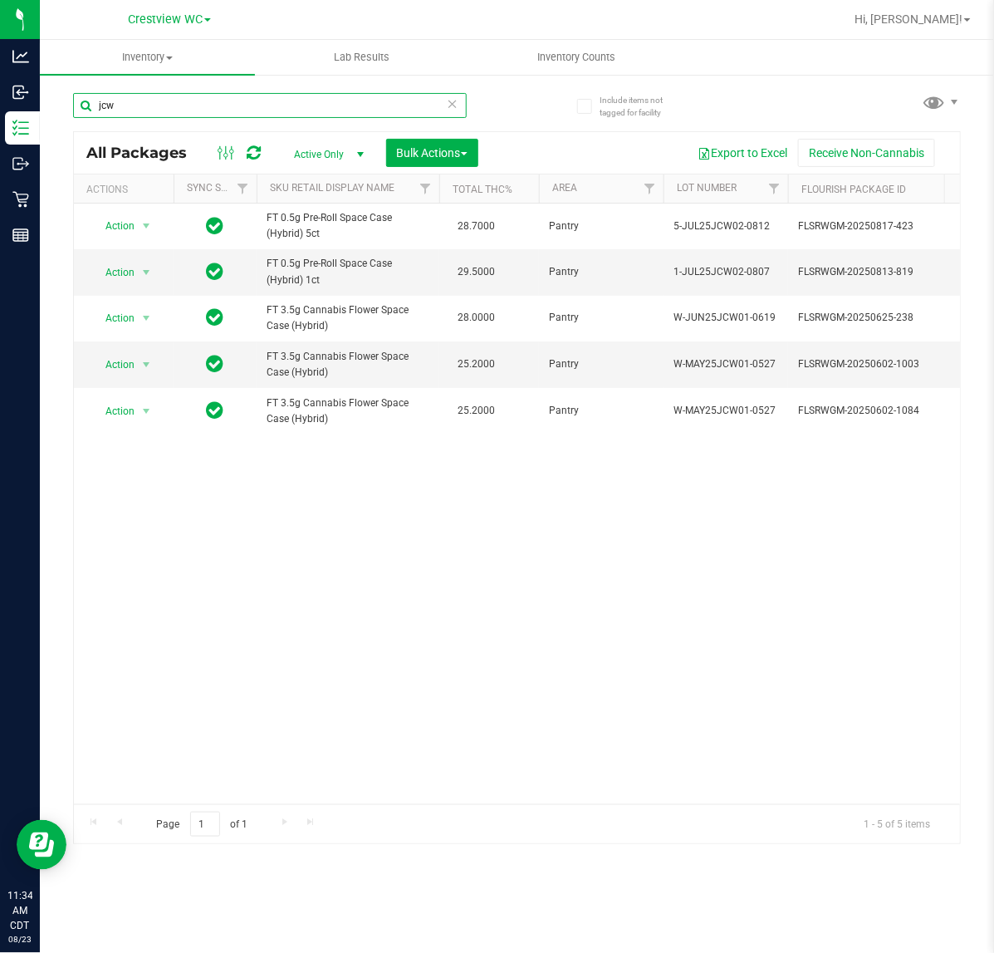
click at [154, 102] on input "jcw" at bounding box center [270, 105] width 394 height 25
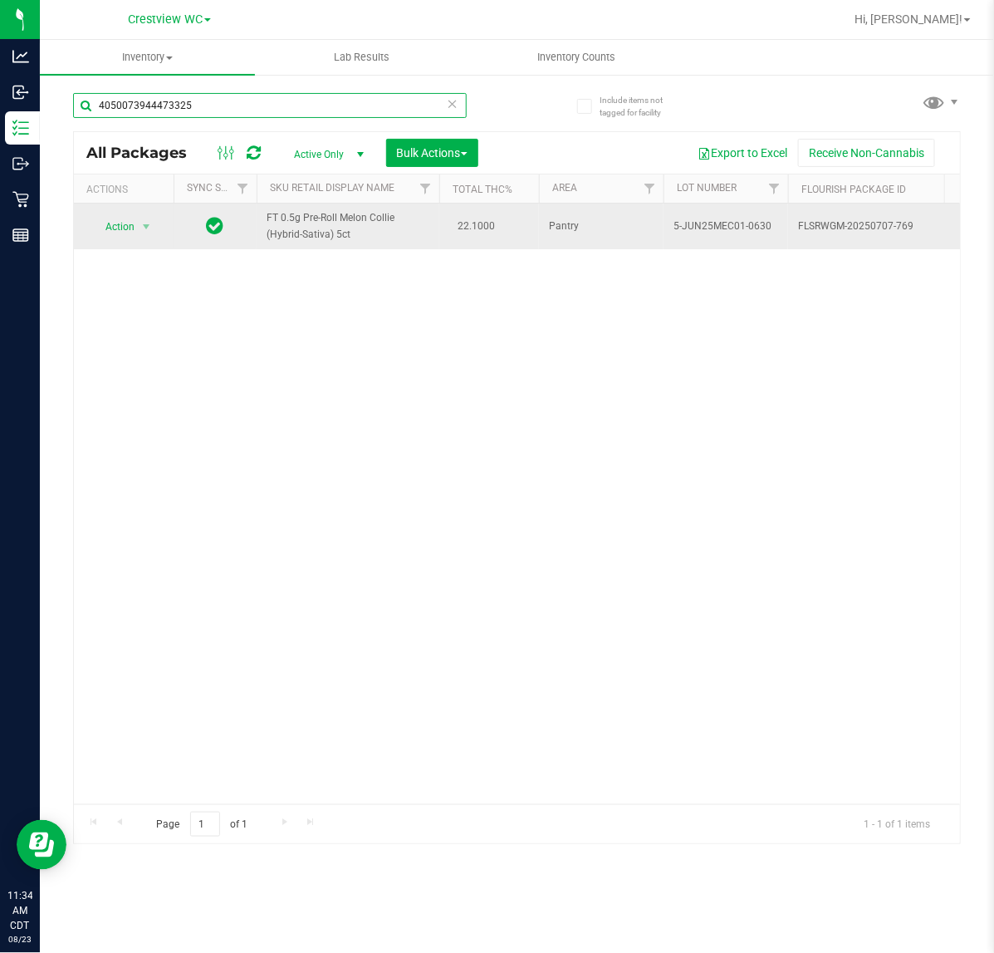
type input "4050073944473325"
click at [118, 224] on span "Action" at bounding box center [113, 226] width 45 height 23
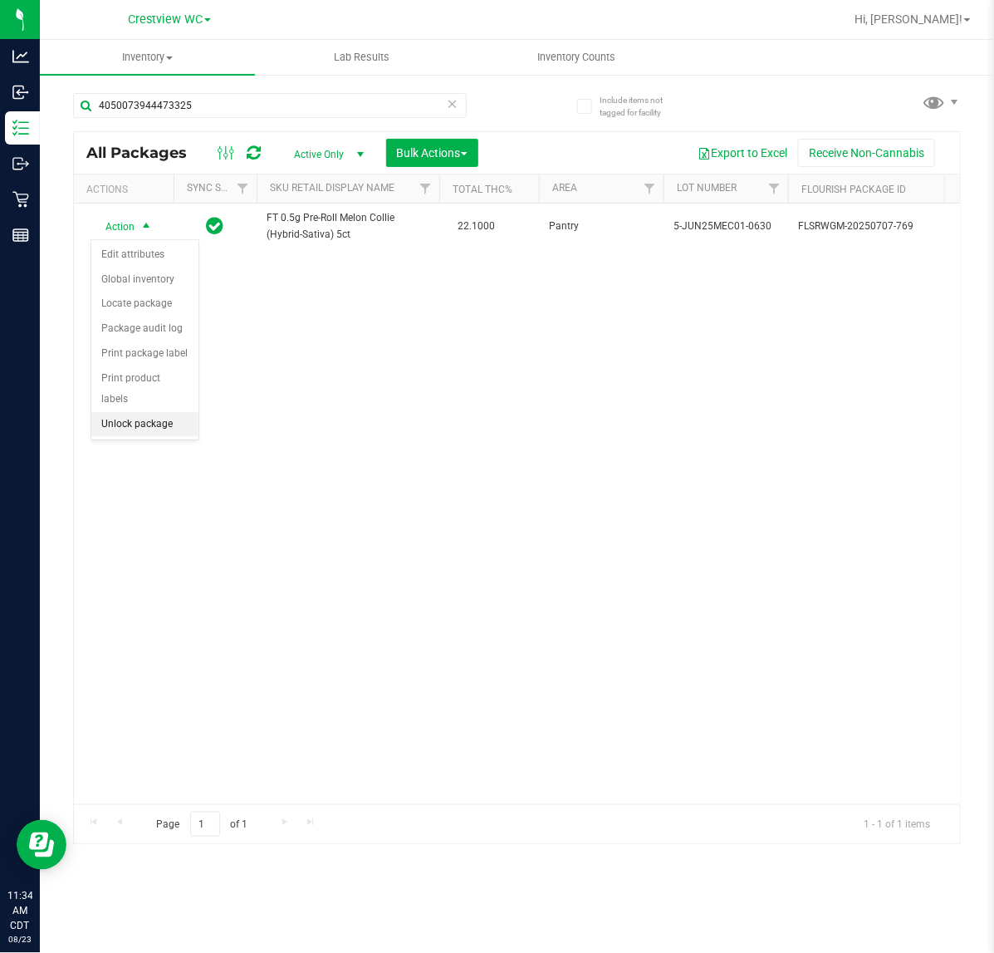
click at [135, 414] on li "Unlock package" at bounding box center [144, 424] width 107 height 25
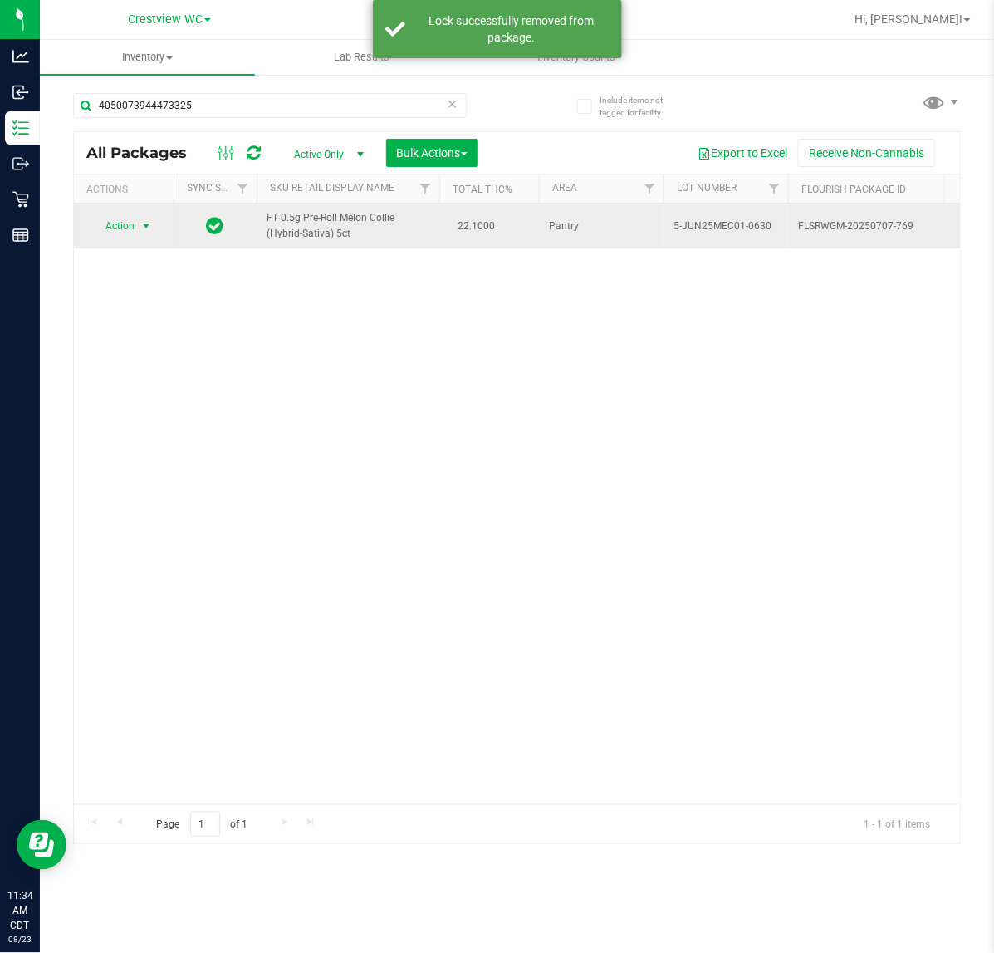
click at [133, 225] on span "Action" at bounding box center [124, 225] width 66 height 23
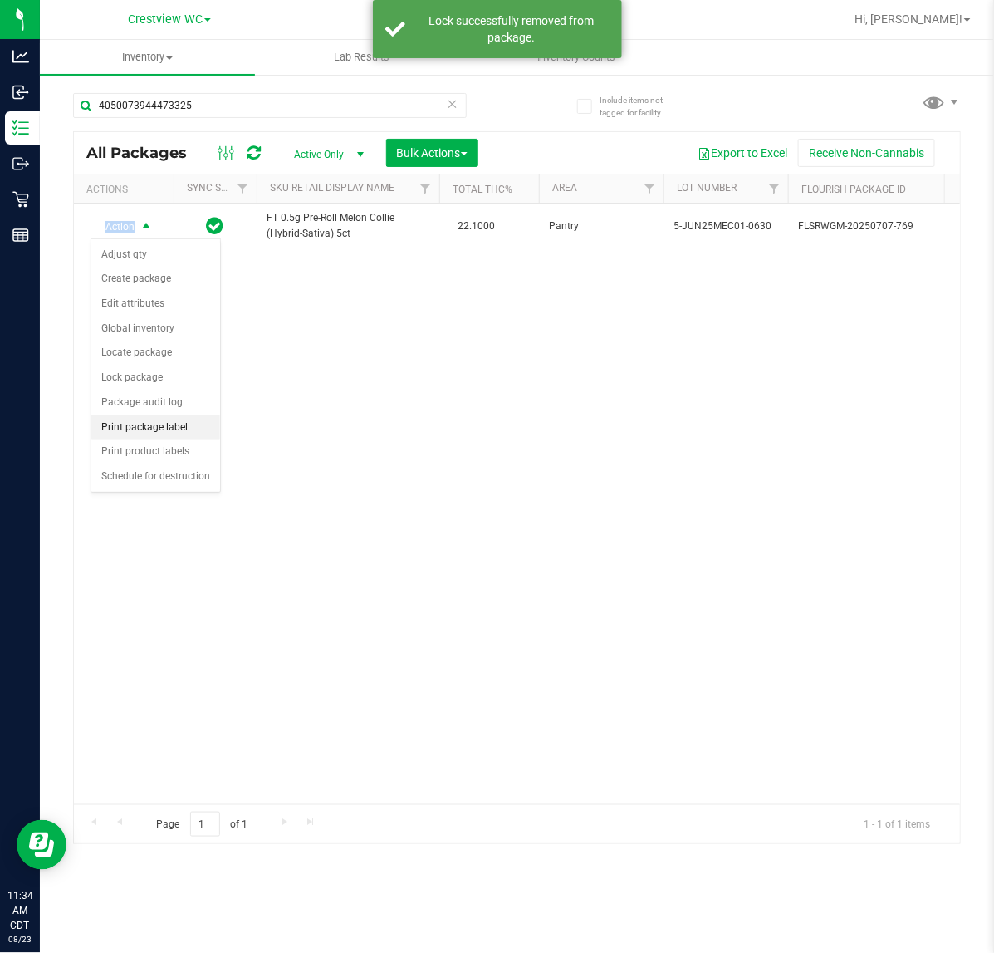
click at [158, 430] on li "Print package label" at bounding box center [155, 427] width 129 height 25
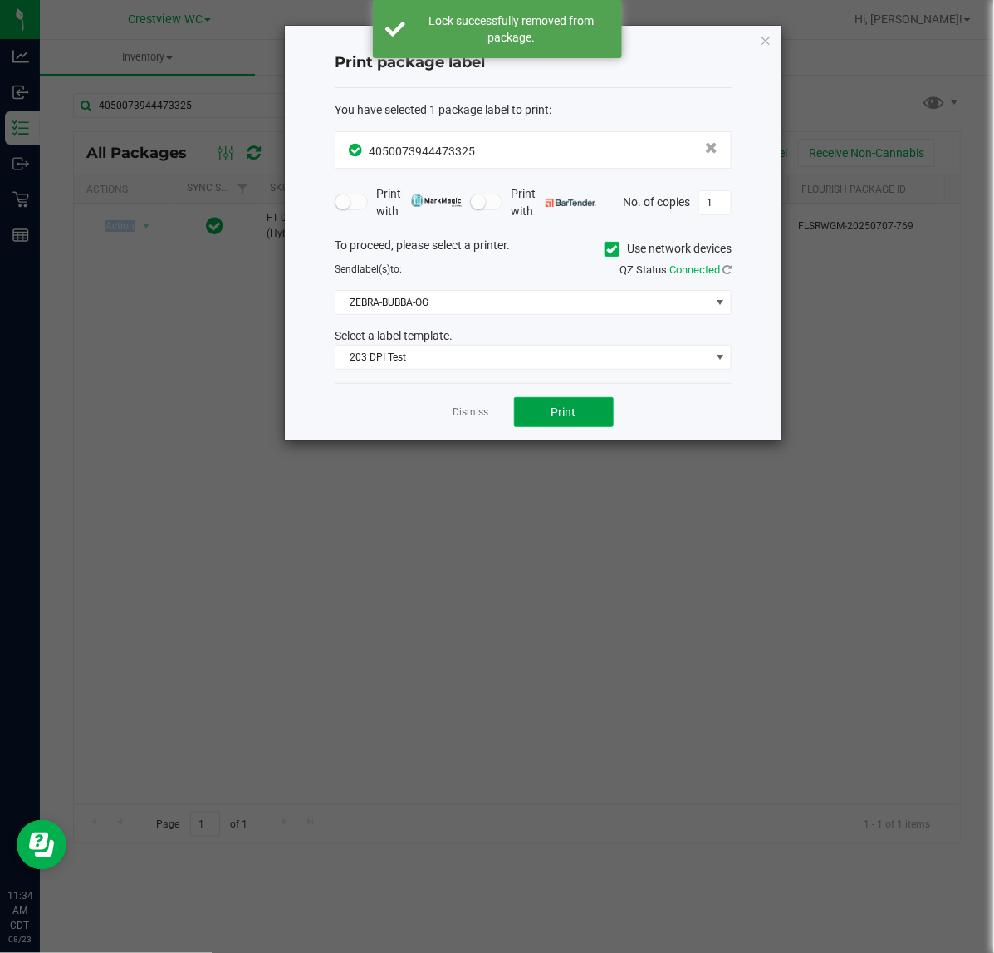
click at [611, 422] on button "Print" at bounding box center [564, 412] width 100 height 30
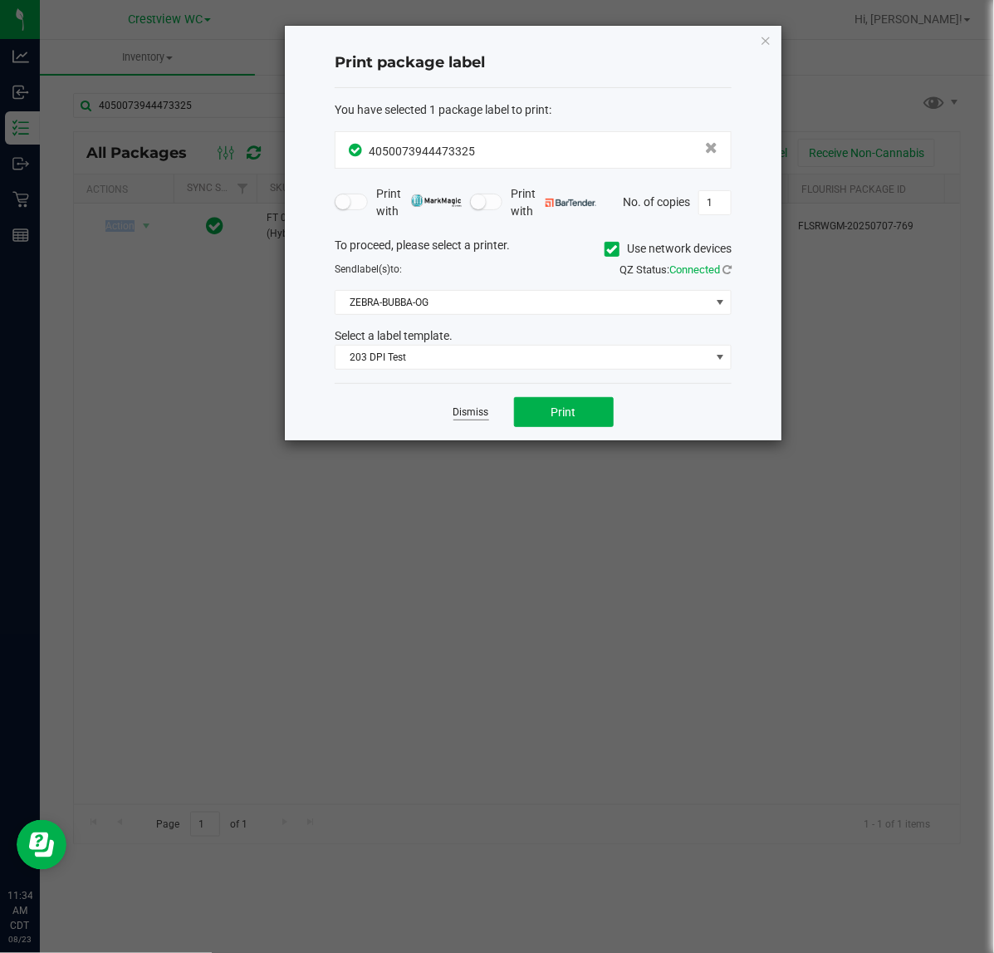
click at [474, 407] on link "Dismiss" at bounding box center [472, 412] width 36 height 14
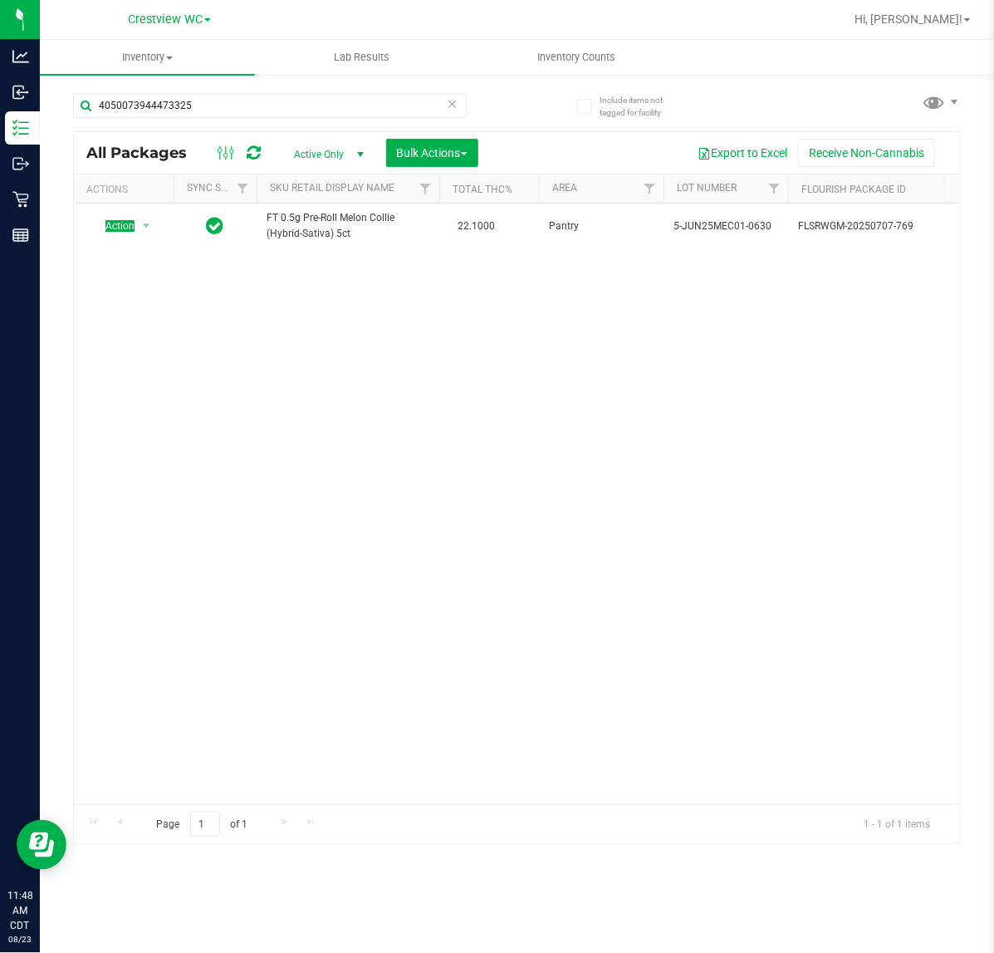
click at [201, 123] on div "4050073944473325" at bounding box center [270, 112] width 394 height 38
click at [201, 115] on input "4050073944473325" at bounding box center [270, 105] width 394 height 25
click at [181, 119] on div "arz" at bounding box center [270, 112] width 394 height 38
click at [181, 117] on input "arz" at bounding box center [270, 105] width 394 height 25
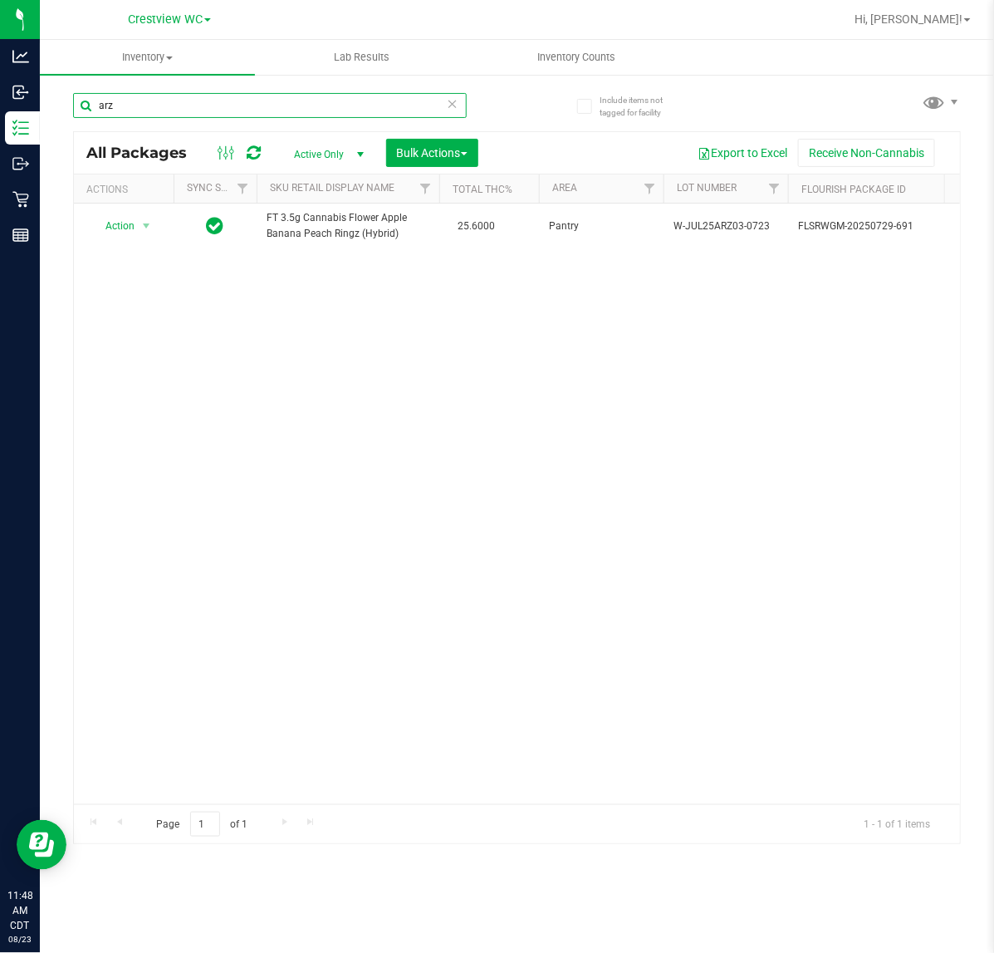
click at [181, 112] on input "arz" at bounding box center [270, 105] width 394 height 25
click at [189, 96] on input "arz" at bounding box center [270, 105] width 394 height 25
type input "ddf"
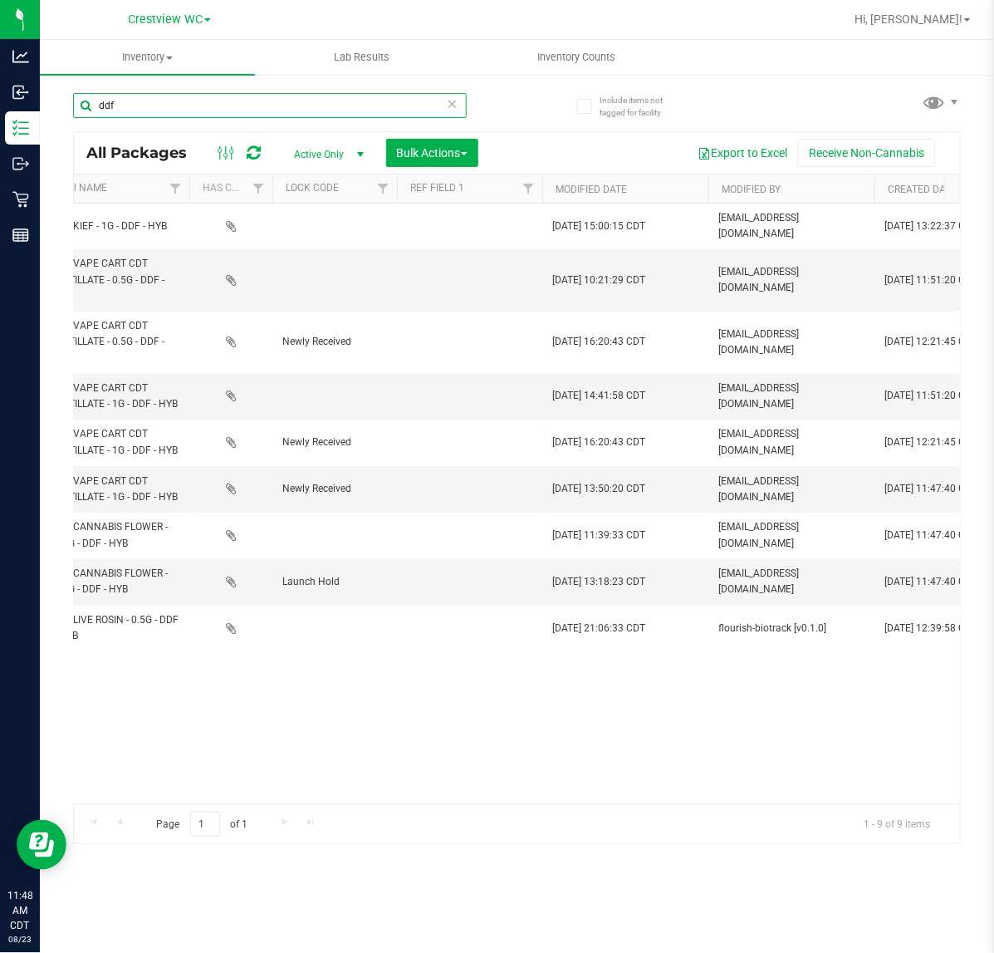
scroll to position [0, 1894]
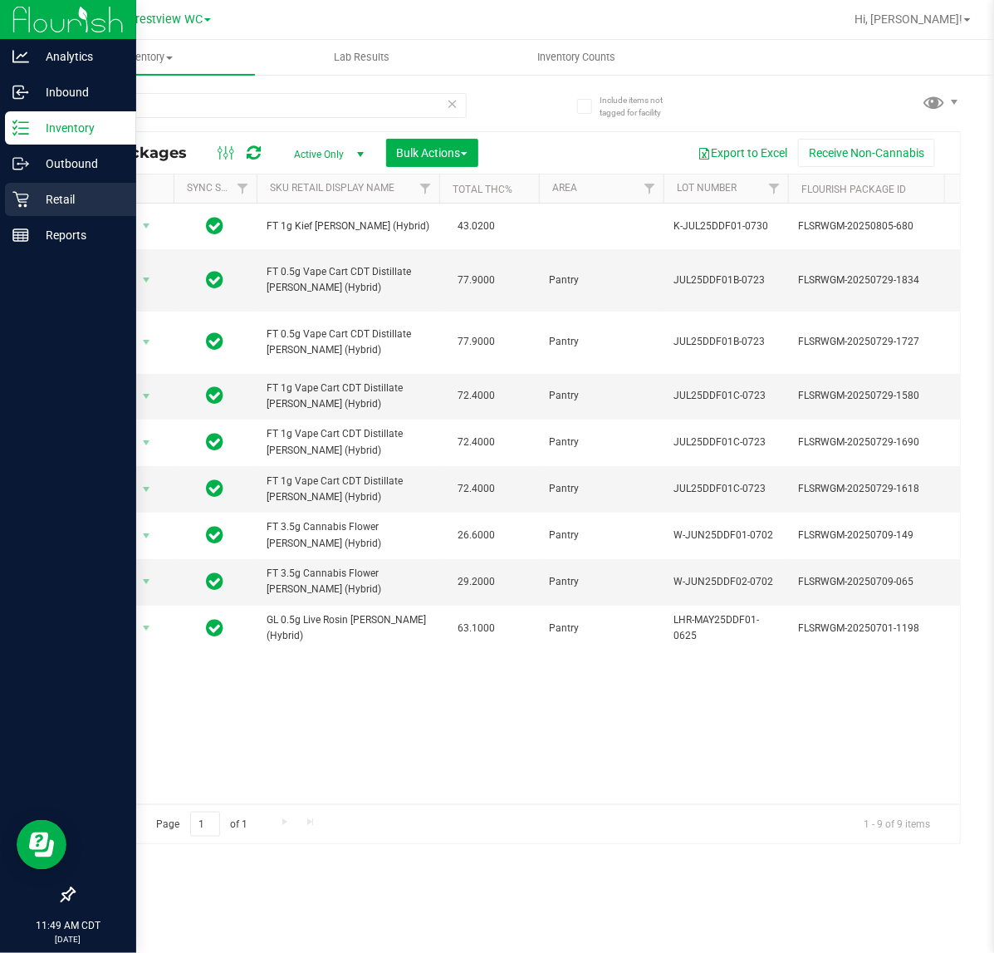
click at [23, 209] on div "Retail" at bounding box center [70, 199] width 131 height 33
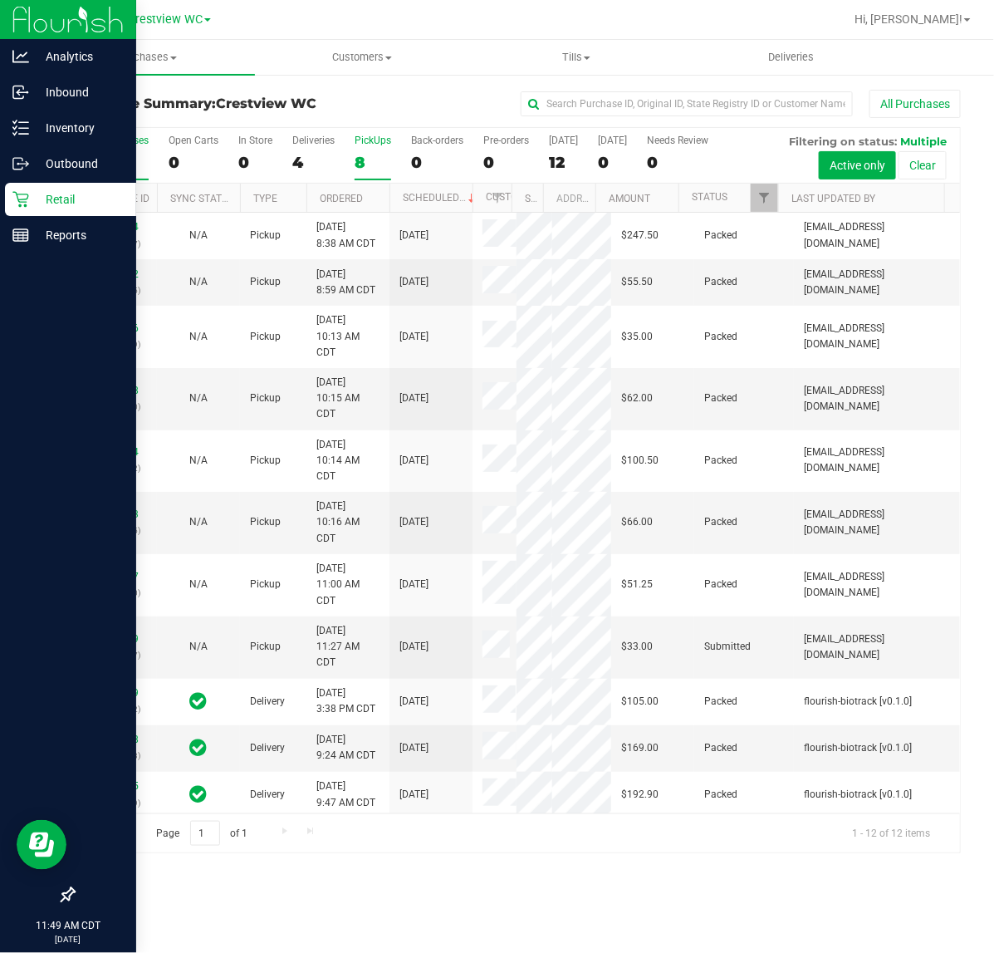
click at [366, 160] on div "8" at bounding box center [373, 162] width 37 height 19
click at [0, 0] on input "PickUps 8" at bounding box center [0, 0] width 0 height 0
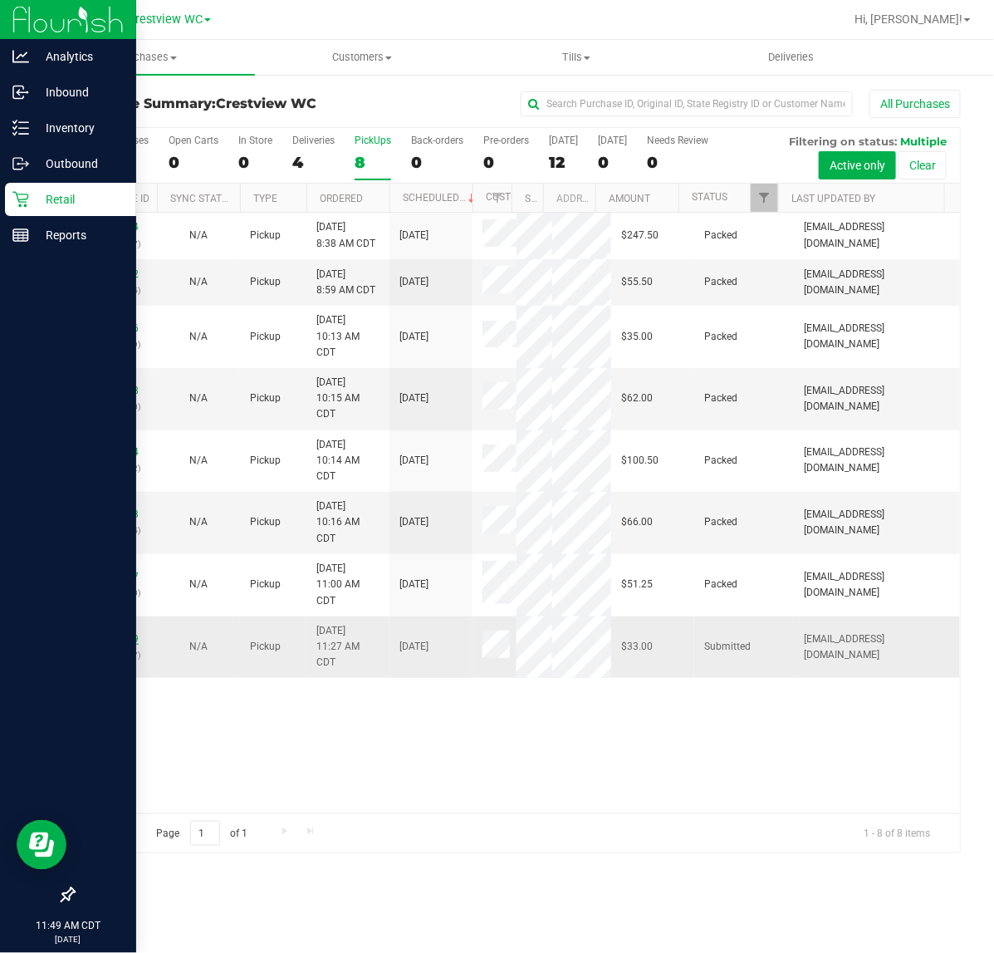
click at [113, 645] on link "11834319" at bounding box center [115, 639] width 47 height 12
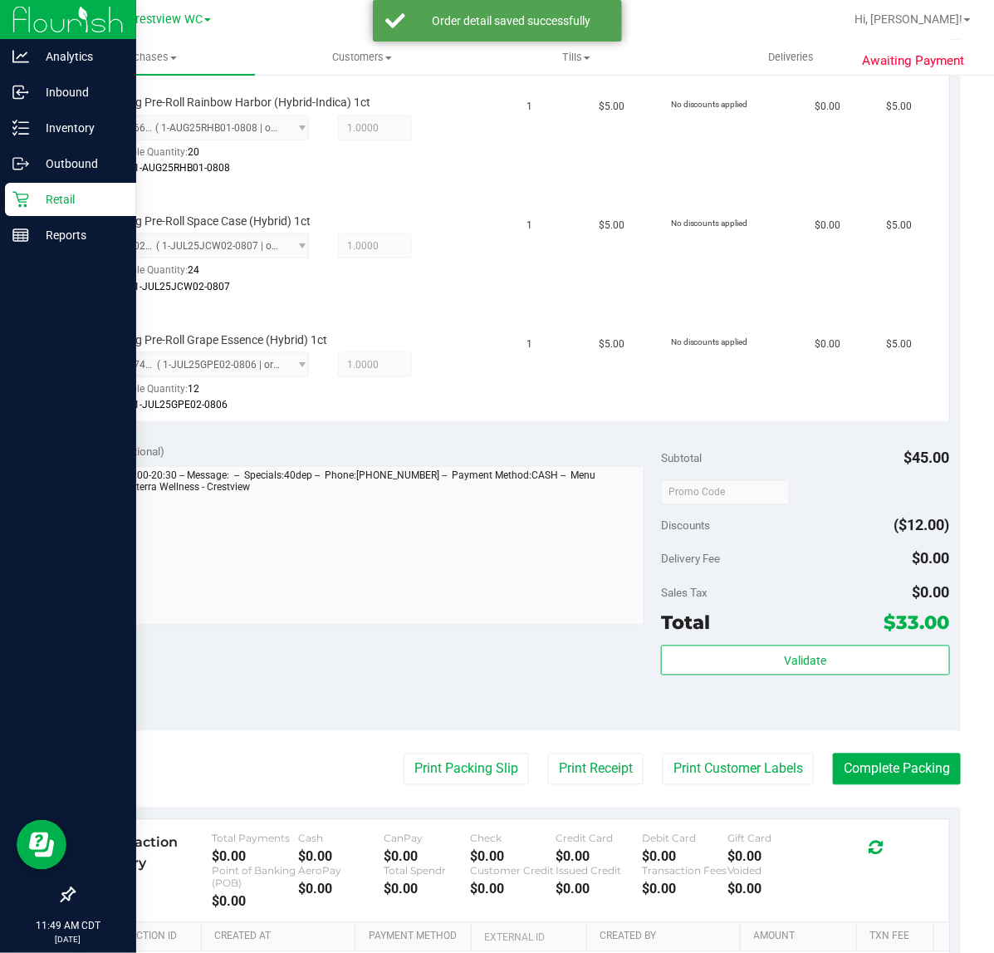
scroll to position [790, 0]
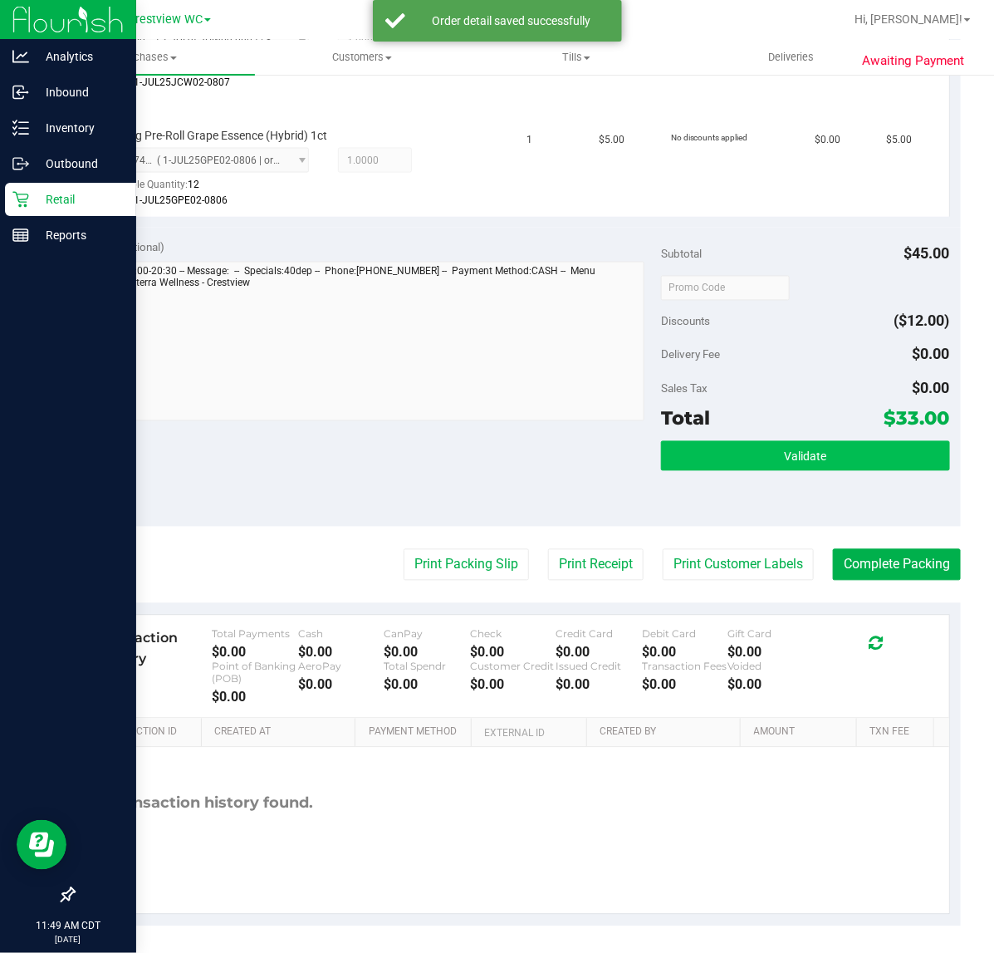
drag, startPoint x: 794, startPoint y: 470, endPoint x: 783, endPoint y: 468, distance: 11.9
click at [794, 468] on div "Validate" at bounding box center [805, 478] width 288 height 75
click at [778, 469] on div "Validate" at bounding box center [805, 457] width 288 height 32
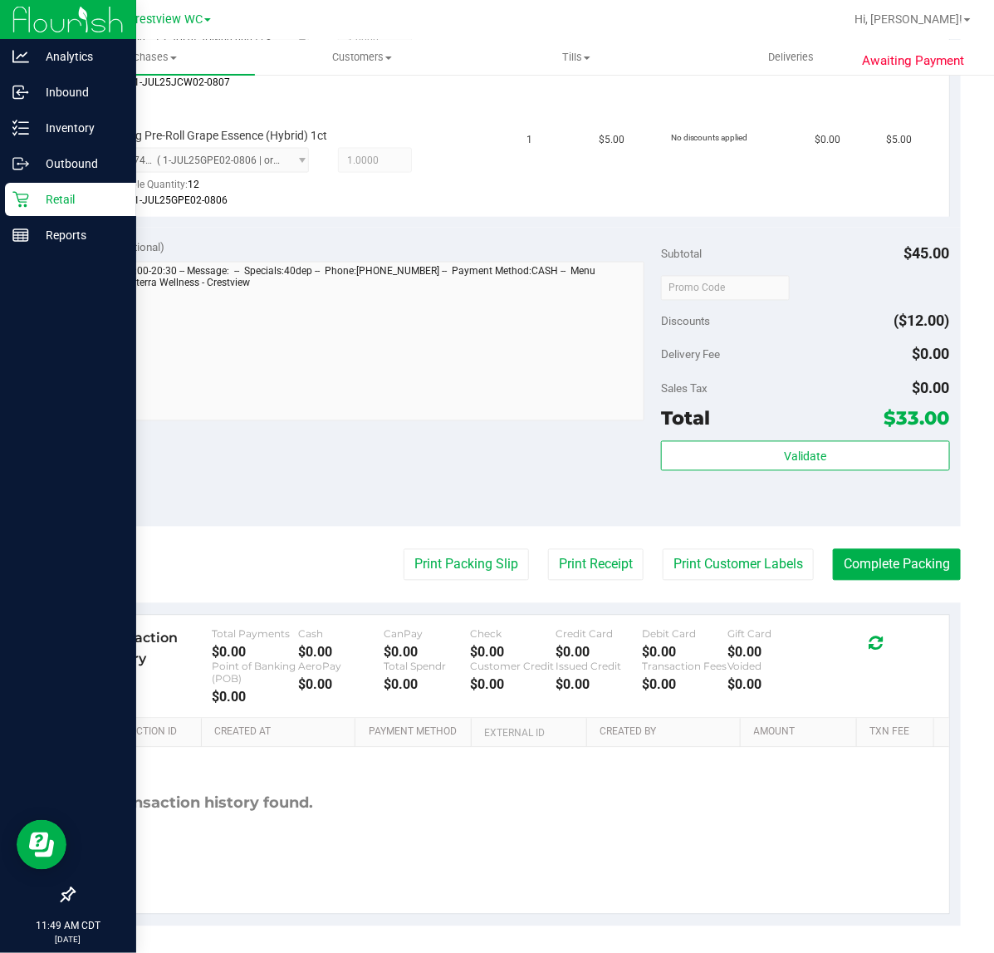
drag, startPoint x: 775, startPoint y: 469, endPoint x: 789, endPoint y: 449, distance: 25.1
click at [775, 468] on div "Validate" at bounding box center [805, 457] width 288 height 32
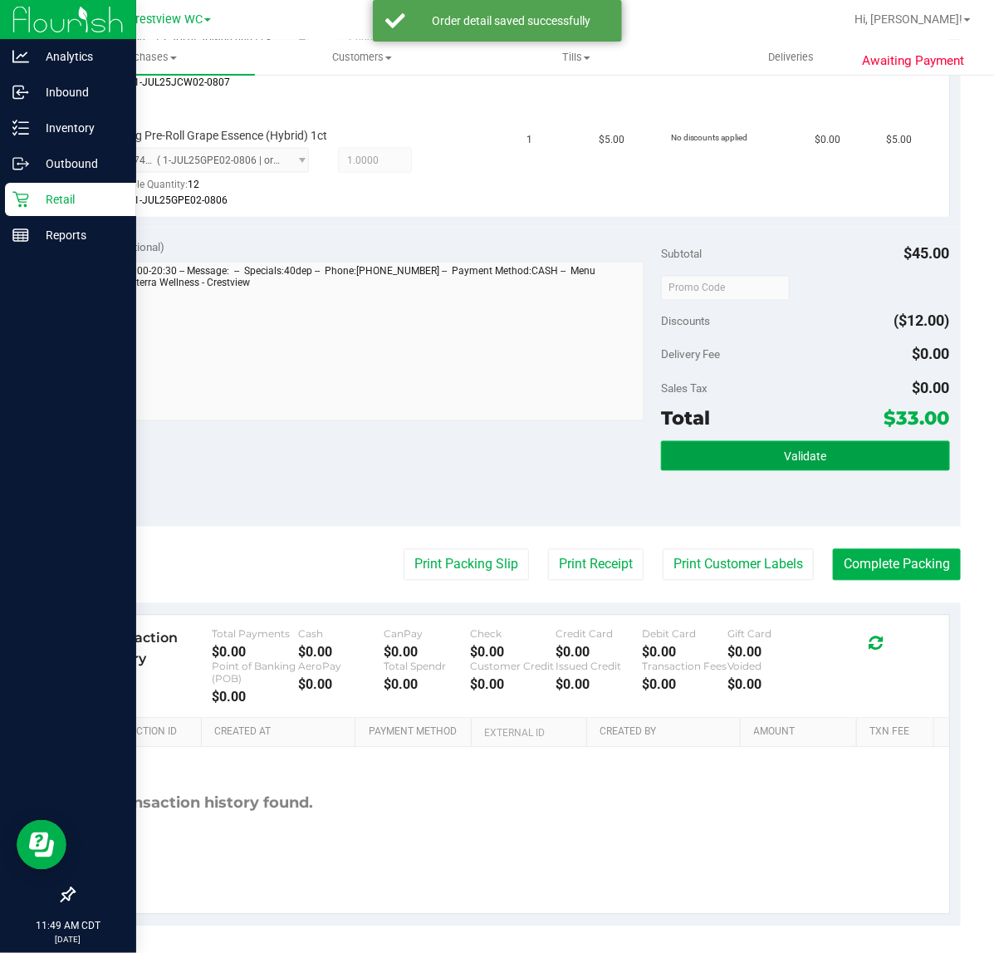
click at [789, 450] on span "Validate" at bounding box center [805, 456] width 42 height 13
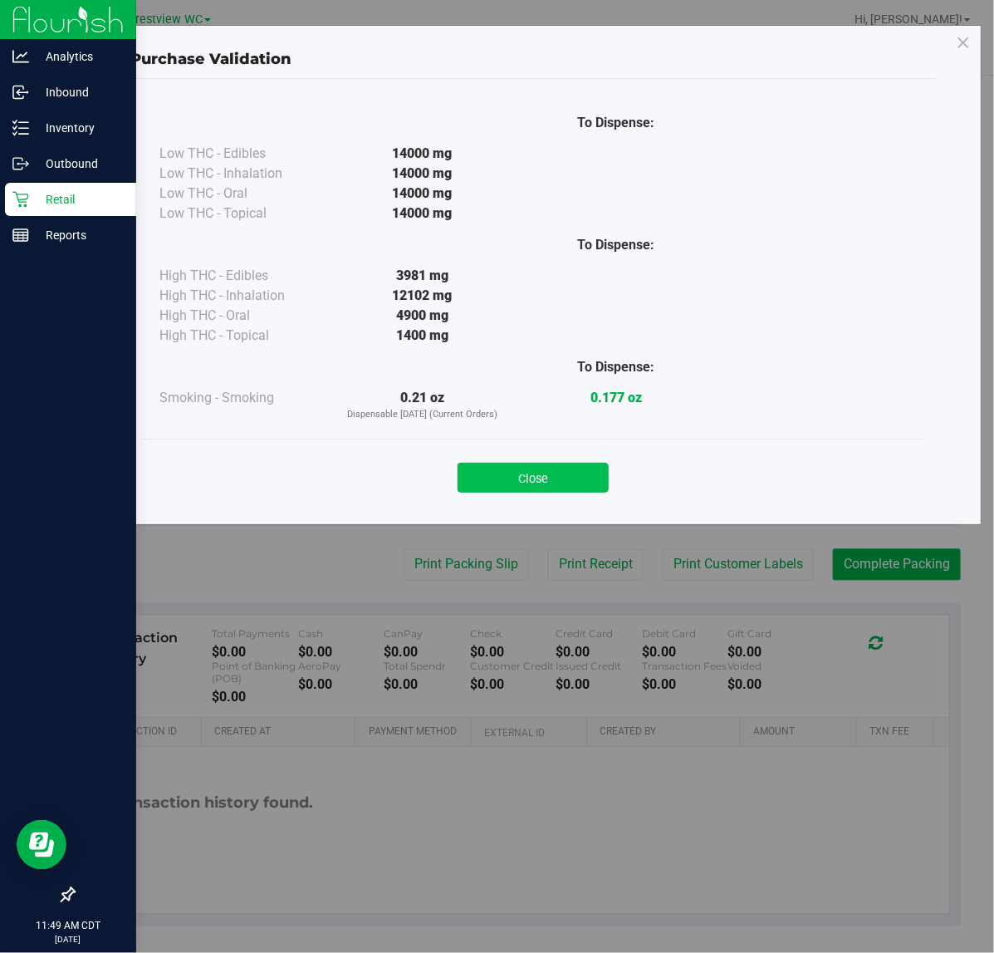
click at [557, 489] on button "Close" at bounding box center [533, 478] width 151 height 30
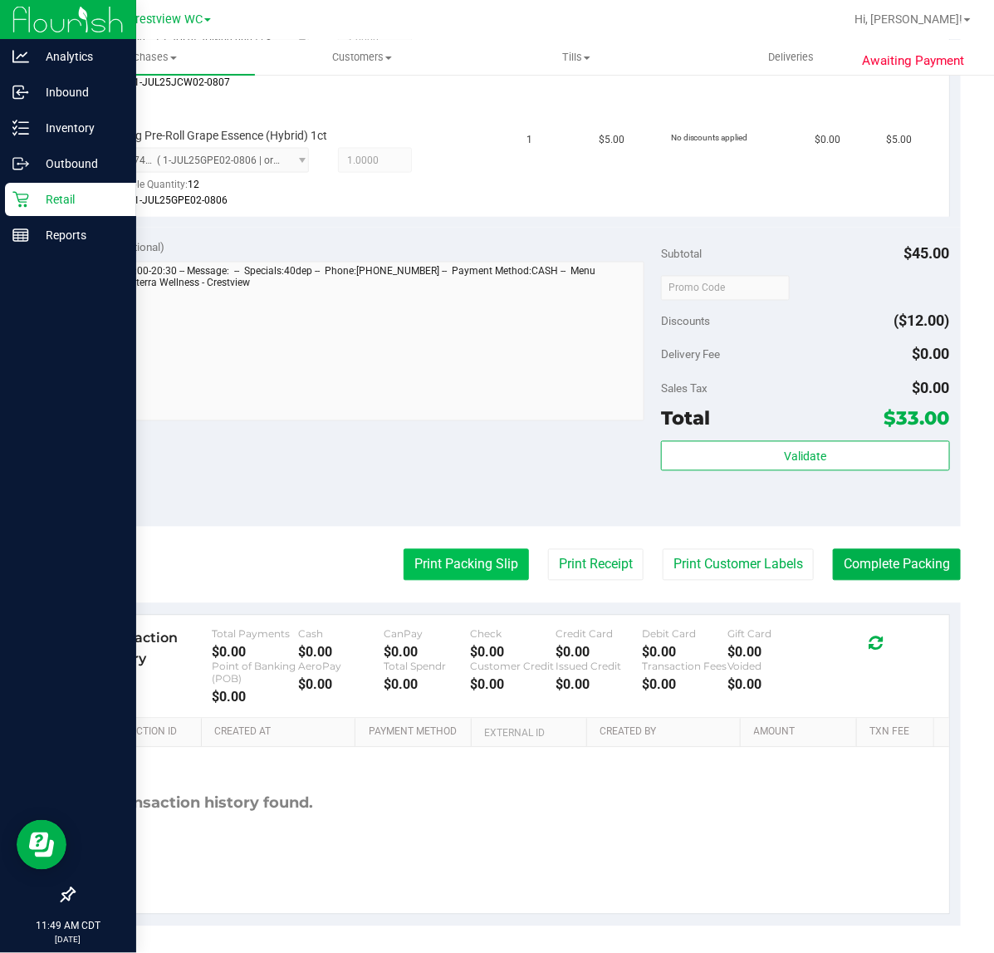
click at [453, 553] on button "Print Packing Slip" at bounding box center [466, 565] width 125 height 32
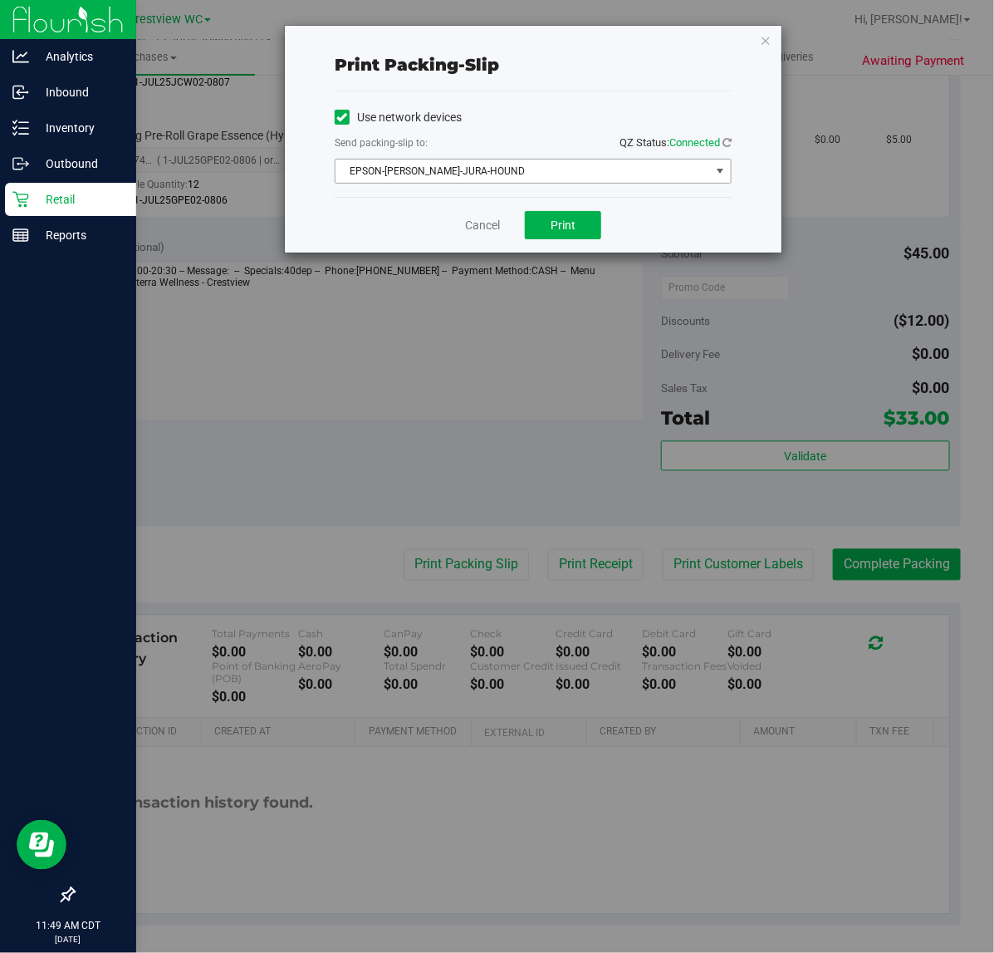
click at [508, 179] on span "EPSON-BRUNO-JURA-HOUND" at bounding box center [523, 171] width 375 height 23
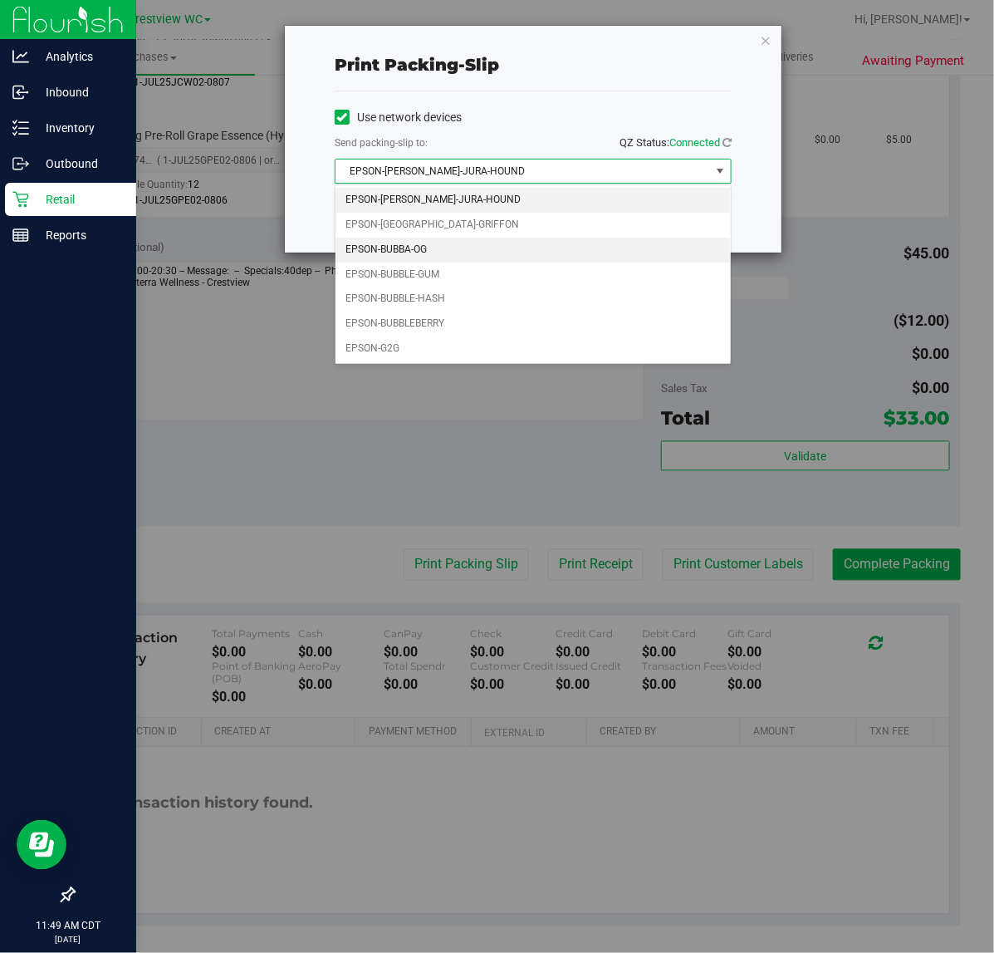
click at [411, 246] on li "EPSON-BUBBA-OG" at bounding box center [533, 250] width 395 height 25
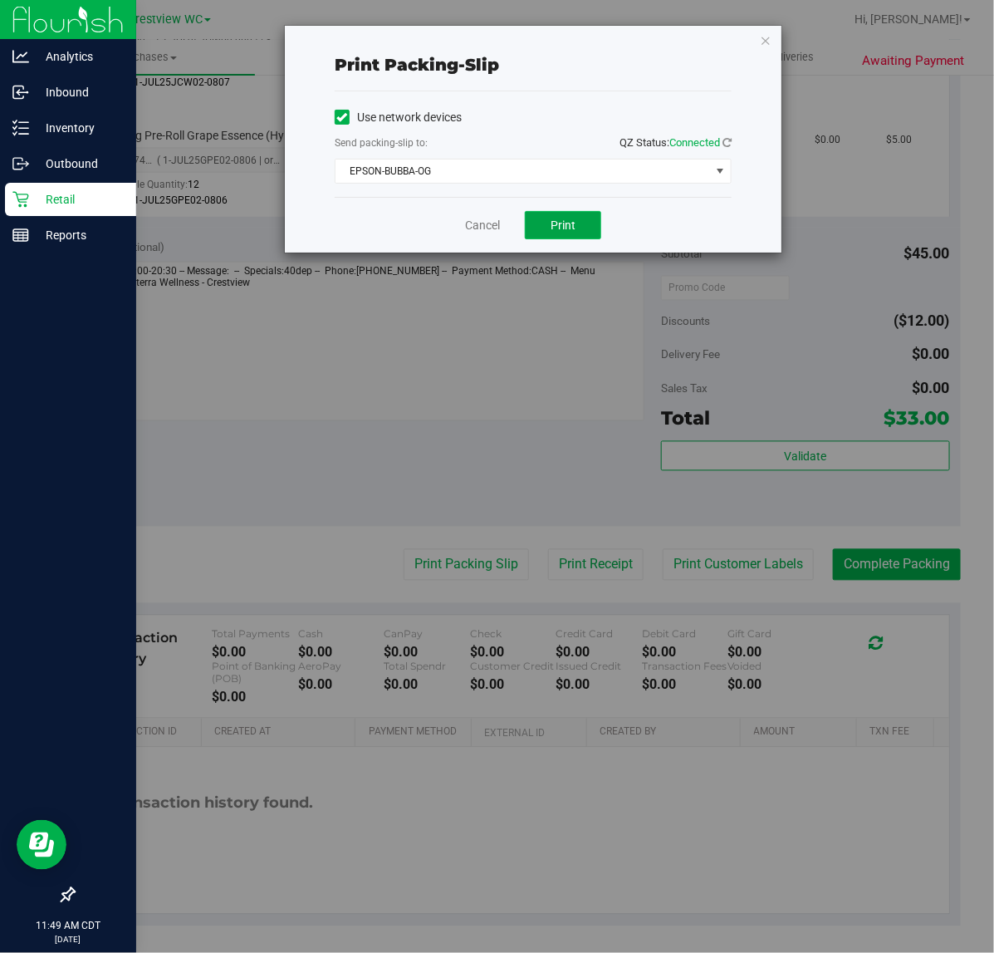
click at [601, 218] on button "Print" at bounding box center [563, 225] width 76 height 28
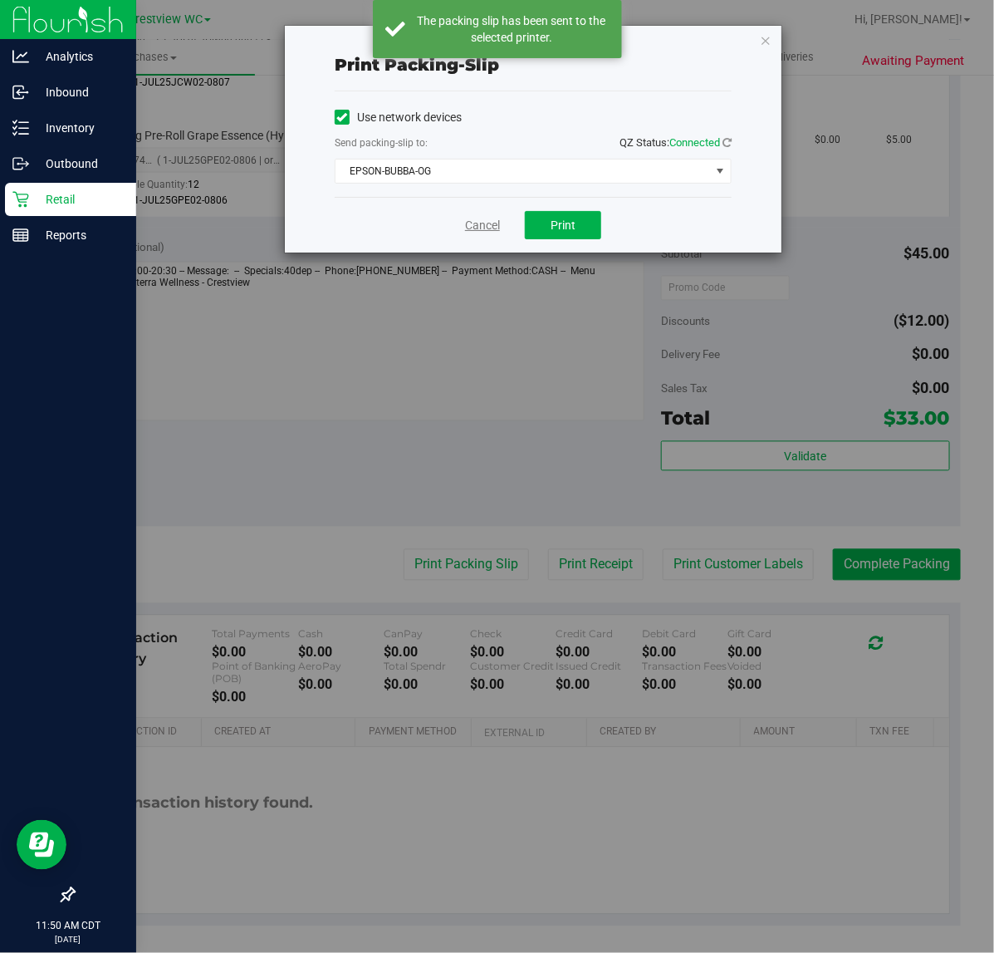
click at [490, 233] on link "Cancel" at bounding box center [482, 225] width 35 height 17
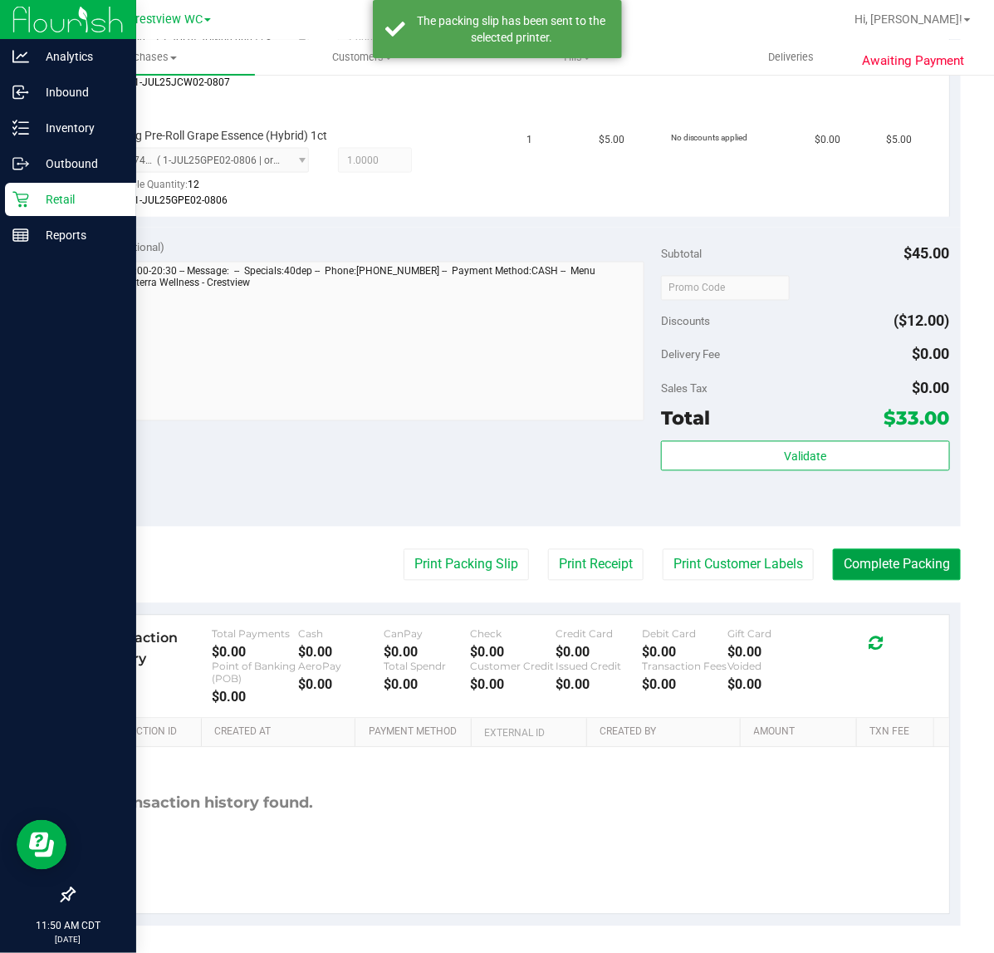
click at [849, 552] on button "Complete Packing" at bounding box center [897, 565] width 128 height 32
